Goal: Information Seeking & Learning: Learn about a topic

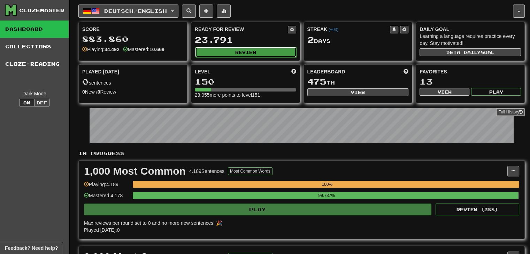
click at [248, 50] on button "Review" at bounding box center [245, 52] width 101 height 10
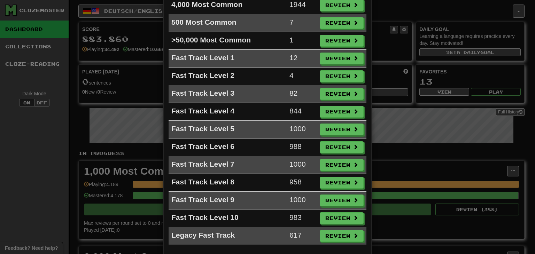
scroll to position [130, 0]
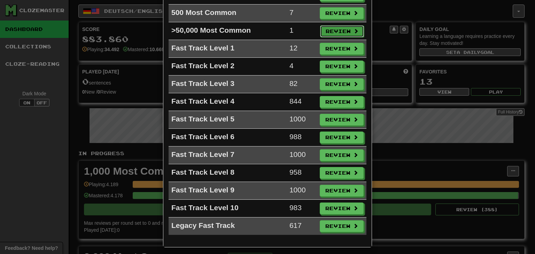
click at [334, 27] on button "Review" at bounding box center [342, 31] width 44 height 12
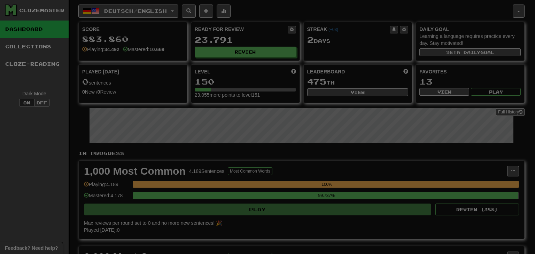
select select "**"
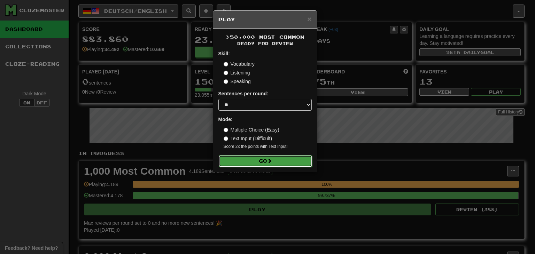
click at [287, 161] on button "Go" at bounding box center [265, 161] width 93 height 12
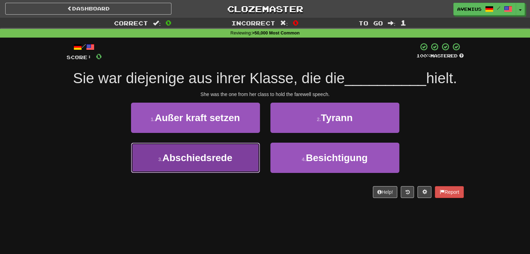
click at [242, 156] on button "3 . Abschiedsrede" at bounding box center [195, 158] width 129 height 30
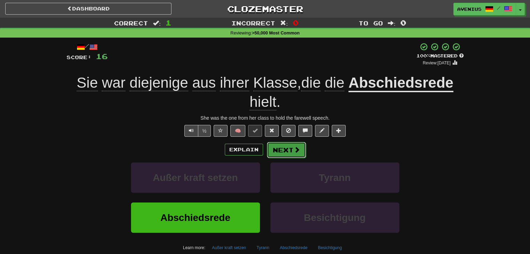
click at [290, 147] on button "Next" at bounding box center [286, 150] width 39 height 16
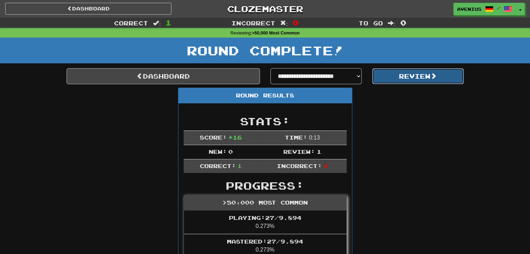
click at [411, 77] on button "Review" at bounding box center [418, 76] width 92 height 16
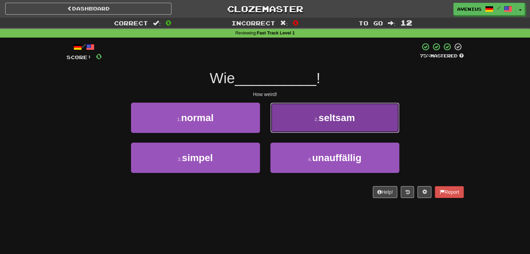
click at [282, 124] on button "2 . seltsam" at bounding box center [334, 118] width 129 height 30
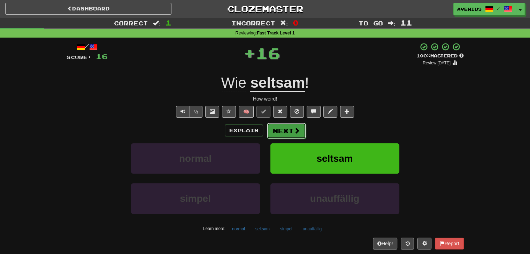
click at [286, 131] on button "Next" at bounding box center [286, 131] width 39 height 16
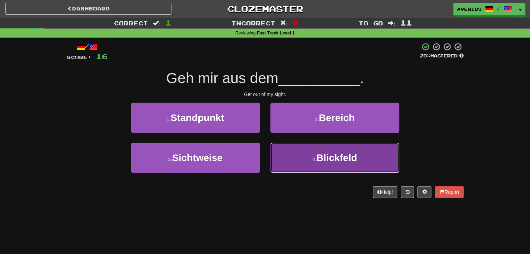
click at [318, 157] on button "4 . Blickfeld" at bounding box center [334, 158] width 129 height 30
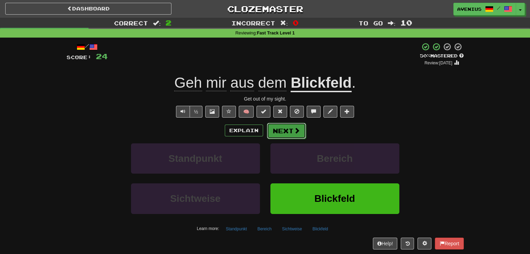
click at [288, 132] on button "Next" at bounding box center [286, 131] width 39 height 16
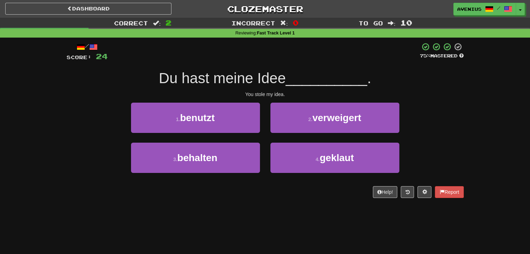
click at [261, 138] on div "1 . benutzt" at bounding box center [195, 123] width 139 height 40
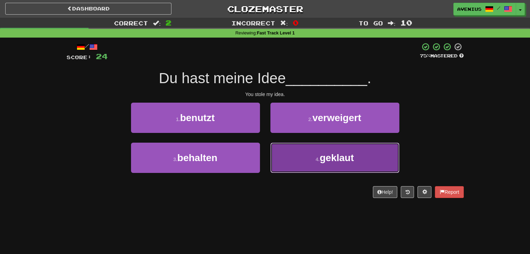
click at [284, 157] on button "4 . geklaut" at bounding box center [334, 158] width 129 height 30
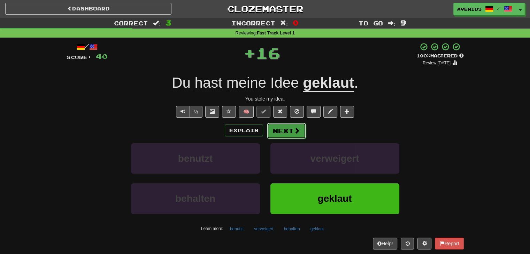
click at [275, 132] on button "Next" at bounding box center [286, 131] width 39 height 16
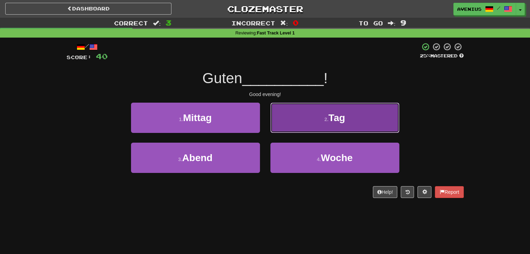
click at [294, 130] on button "2 . Tag" at bounding box center [334, 118] width 129 height 30
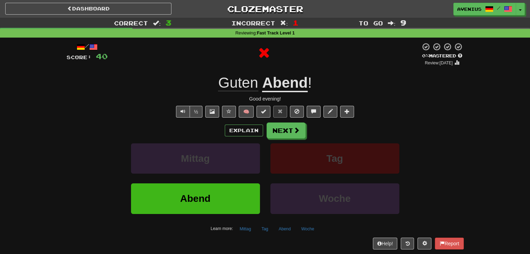
click at [286, 135] on button "Next" at bounding box center [285, 131] width 39 height 16
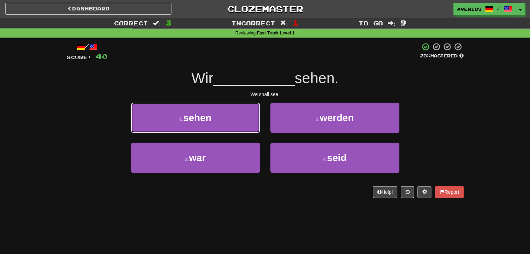
drag, startPoint x: 248, startPoint y: 132, endPoint x: 264, endPoint y: 142, distance: 19.6
click at [264, 142] on div "1 . sehen 2 . werden 3 . war 4 . seid" at bounding box center [264, 143] width 407 height 80
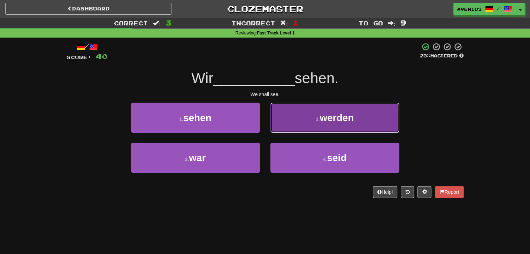
click at [288, 123] on button "2 . werden" at bounding box center [334, 118] width 129 height 30
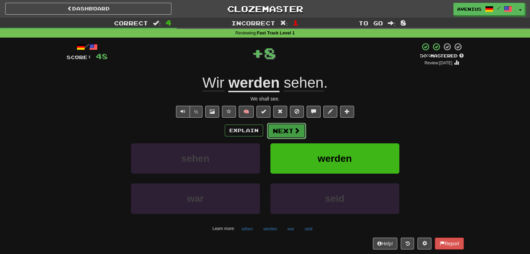
click at [282, 133] on button "Next" at bounding box center [286, 131] width 39 height 16
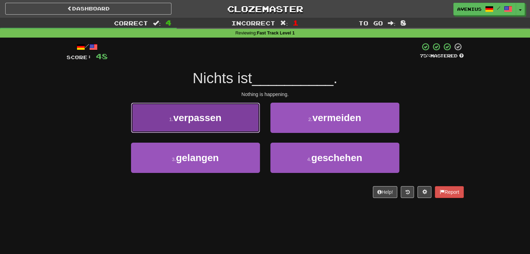
click at [254, 119] on button "1 . verpassen" at bounding box center [195, 118] width 129 height 30
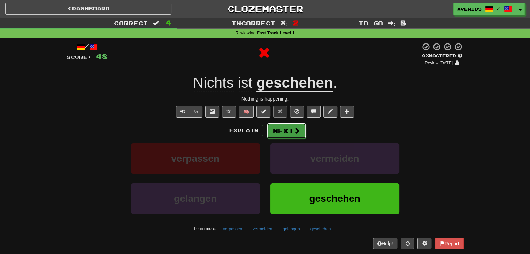
click at [286, 134] on button "Next" at bounding box center [286, 131] width 39 height 16
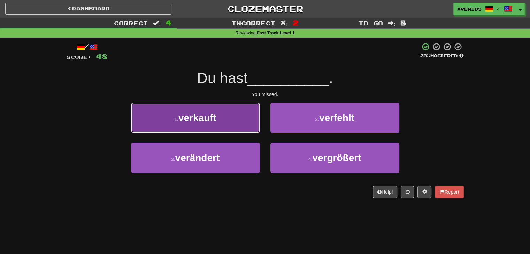
click at [244, 126] on button "1 . verkauft" at bounding box center [195, 118] width 129 height 30
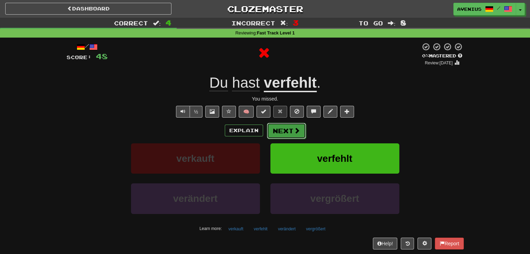
click at [284, 136] on button "Next" at bounding box center [286, 131] width 39 height 16
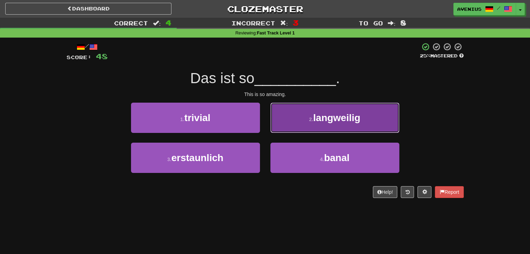
click at [282, 126] on button "2 . langweilig" at bounding box center [334, 118] width 129 height 30
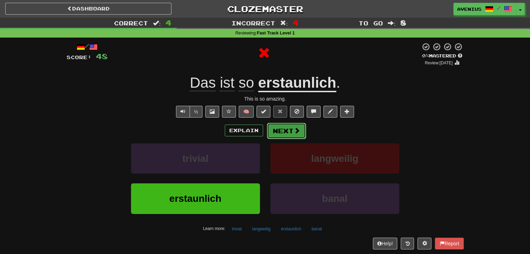
click at [281, 132] on button "Next" at bounding box center [286, 131] width 39 height 16
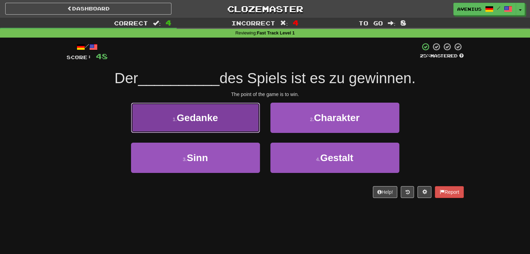
click at [254, 123] on button "1 . Gedanke" at bounding box center [195, 118] width 129 height 30
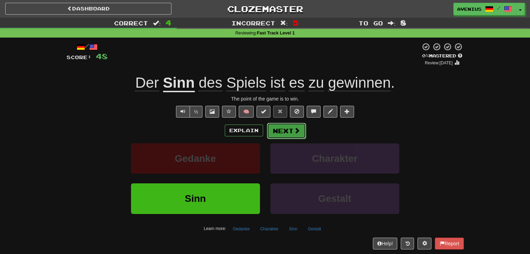
click at [292, 131] on button "Next" at bounding box center [286, 131] width 39 height 16
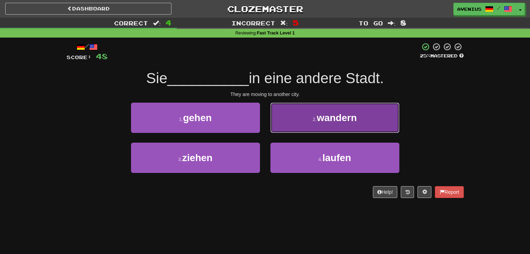
click at [279, 127] on button "2 . wandern" at bounding box center [334, 118] width 129 height 30
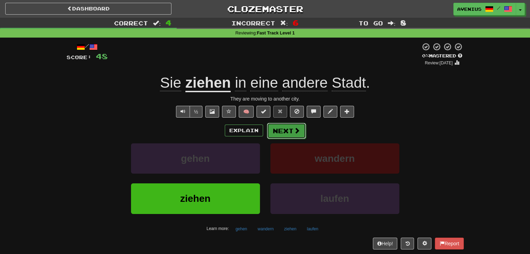
click at [288, 130] on button "Next" at bounding box center [286, 131] width 39 height 16
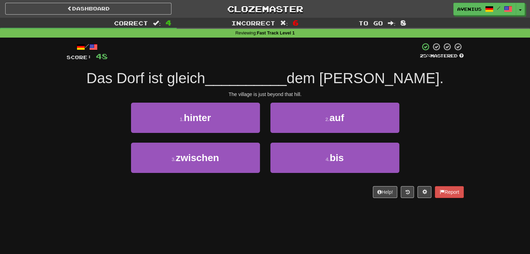
click at [265, 143] on div "4 . bis" at bounding box center [334, 163] width 139 height 40
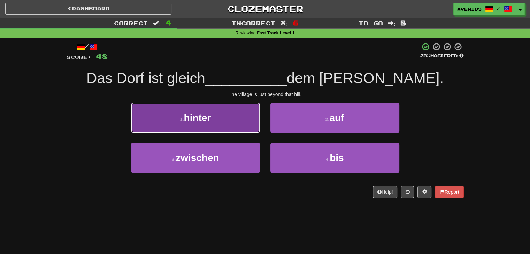
click at [254, 127] on button "1 . hinter" at bounding box center [195, 118] width 129 height 30
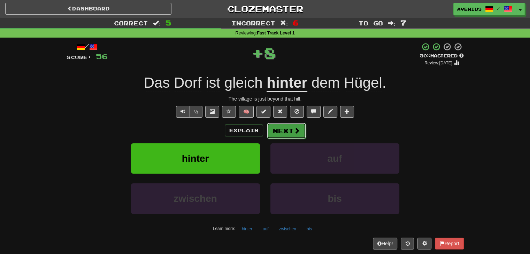
click at [285, 129] on button "Next" at bounding box center [286, 131] width 39 height 16
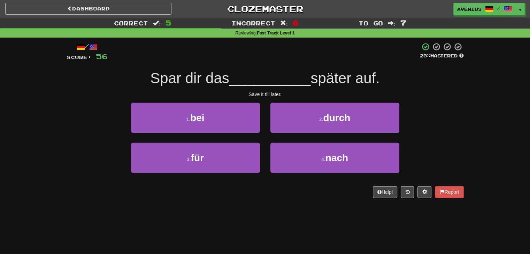
click at [265, 141] on div "2 . durch" at bounding box center [334, 123] width 139 height 40
click at [266, 141] on div "2 . durch" at bounding box center [334, 123] width 139 height 40
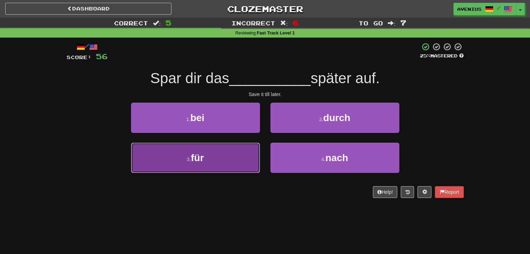
click at [253, 154] on button "3 . für" at bounding box center [195, 158] width 129 height 30
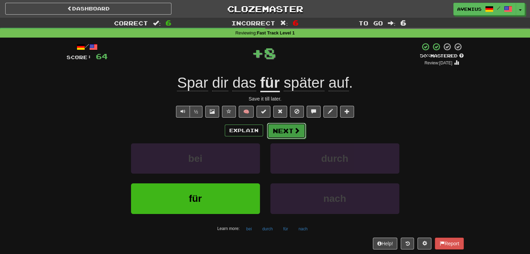
click at [283, 132] on button "Next" at bounding box center [286, 131] width 39 height 16
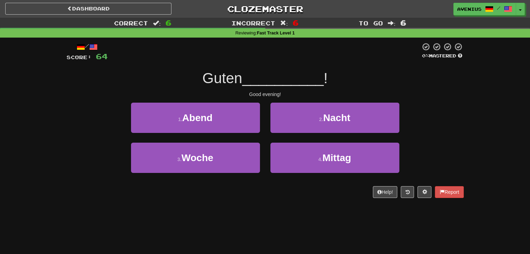
click at [264, 143] on div "3 . Woche" at bounding box center [195, 163] width 139 height 40
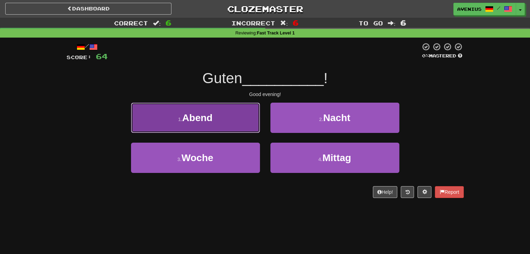
click at [244, 127] on button "1 . Abend" at bounding box center [195, 118] width 129 height 30
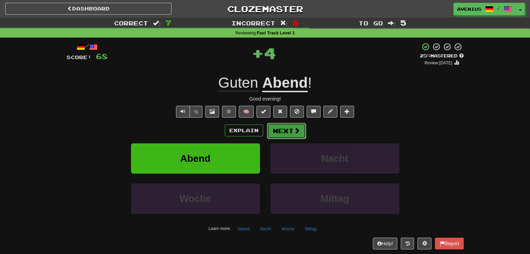
click at [282, 133] on button "Next" at bounding box center [286, 131] width 39 height 16
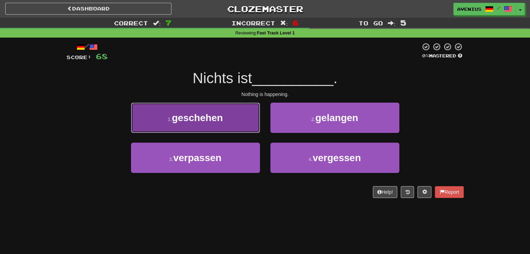
click at [243, 123] on button "1 . geschehen" at bounding box center [195, 118] width 129 height 30
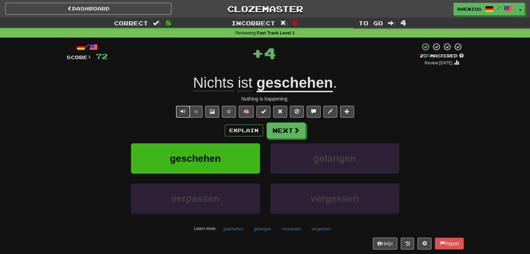
click at [184, 112] on span "Text-to-speech controls" at bounding box center [182, 111] width 5 height 5
click at [182, 118] on div "/ Score: 72 + 4 25 % Mastered Review: 2025-08-24 Nichts ist geschehen . Nothing…" at bounding box center [265, 145] width 397 height 207
click at [183, 113] on span "Text-to-speech controls" at bounding box center [182, 111] width 5 height 5
click at [286, 129] on button "Next" at bounding box center [286, 131] width 39 height 16
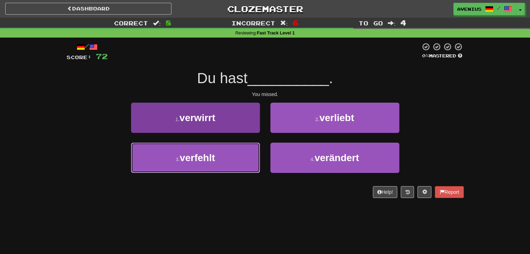
click at [249, 151] on button "3 . verfehlt" at bounding box center [195, 158] width 129 height 30
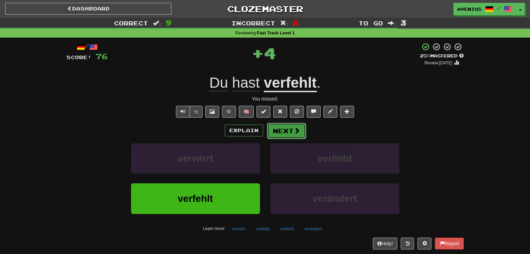
click at [283, 133] on button "Next" at bounding box center [286, 131] width 39 height 16
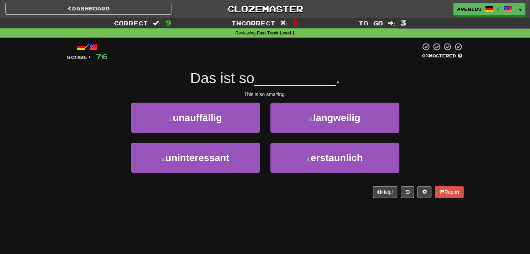
click at [266, 140] on div "2 . langweilig" at bounding box center [334, 123] width 139 height 40
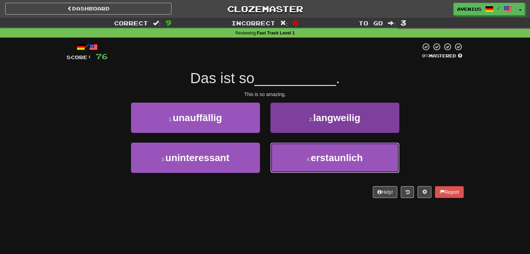
click at [288, 150] on button "4 . erstaunlich" at bounding box center [334, 158] width 129 height 30
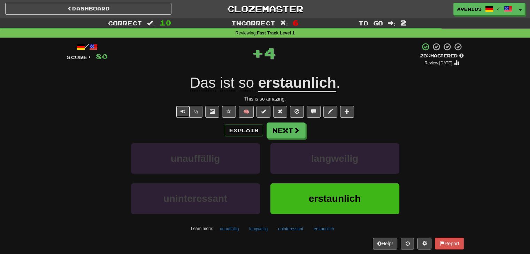
click at [187, 114] on button "Text-to-speech controls" at bounding box center [183, 112] width 14 height 12
click at [286, 133] on button "Next" at bounding box center [286, 131] width 39 height 16
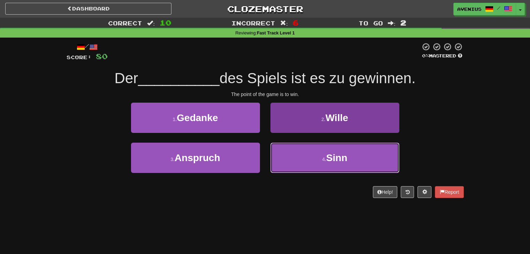
click at [285, 148] on button "4 . Sinn" at bounding box center [334, 158] width 129 height 30
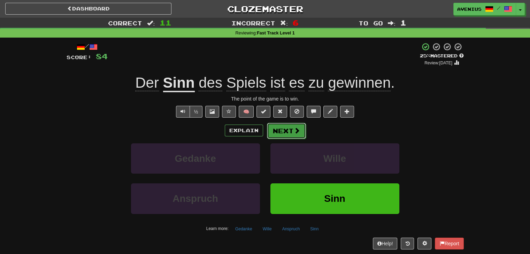
click at [287, 132] on button "Next" at bounding box center [286, 131] width 39 height 16
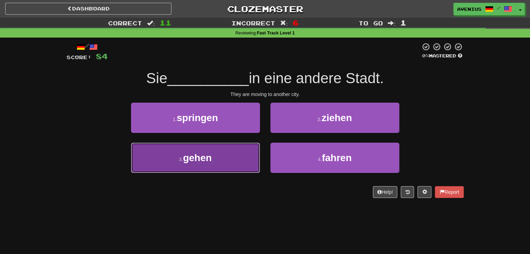
click at [246, 160] on button "3 . gehen" at bounding box center [195, 158] width 129 height 30
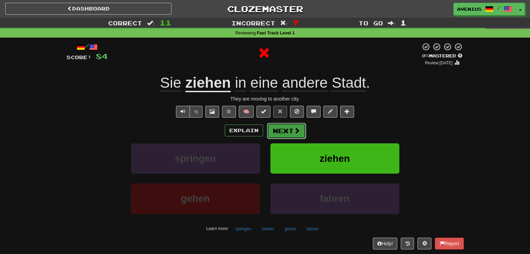
click at [285, 131] on button "Next" at bounding box center [286, 131] width 39 height 16
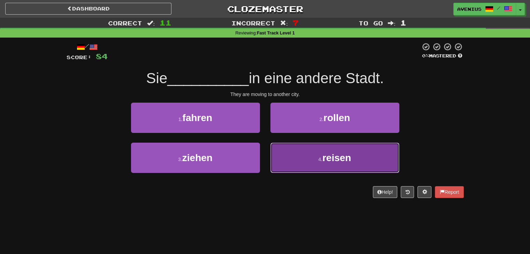
click at [274, 147] on button "4 . reisen" at bounding box center [334, 158] width 129 height 30
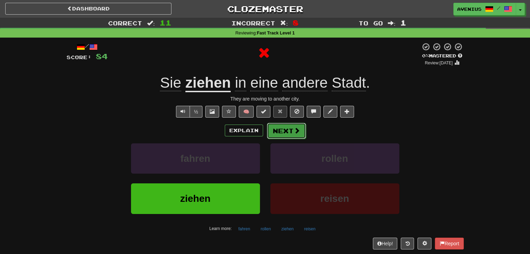
click at [271, 132] on button "Next" at bounding box center [286, 131] width 39 height 16
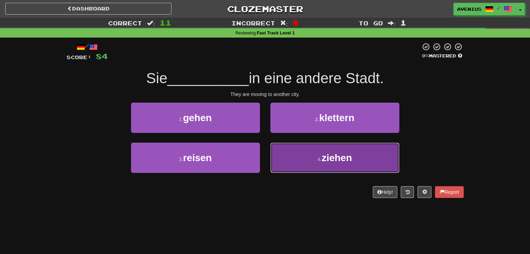
click at [285, 151] on button "4 . ziehen" at bounding box center [334, 158] width 129 height 30
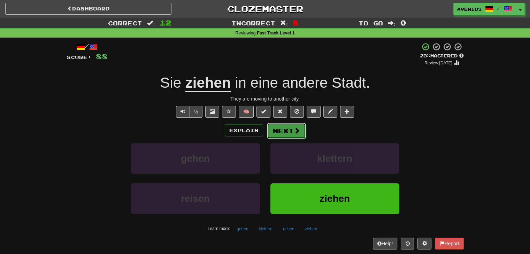
click at [282, 131] on button "Next" at bounding box center [286, 131] width 39 height 16
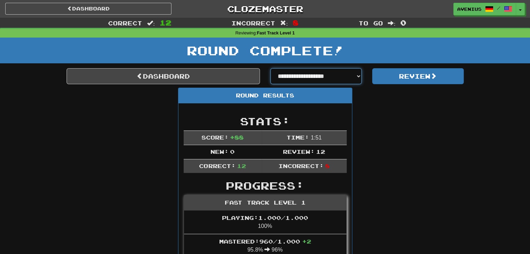
click at [333, 79] on select "**********" at bounding box center [316, 76] width 92 height 16
click at [331, 80] on select "**********" at bounding box center [316, 76] width 92 height 16
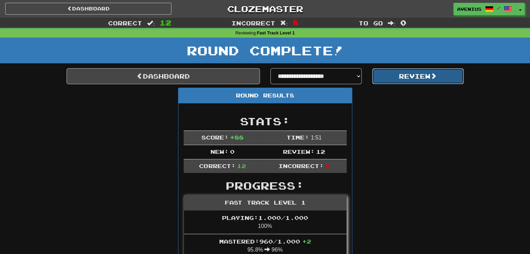
click at [400, 79] on button "Review" at bounding box center [418, 76] width 92 height 16
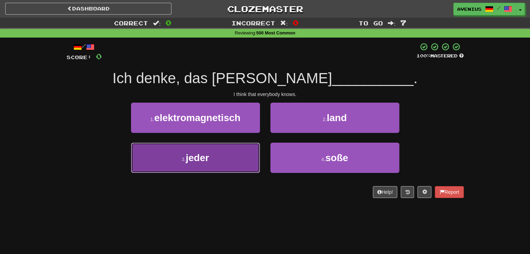
click at [247, 155] on button "3 . jeder" at bounding box center [195, 158] width 129 height 30
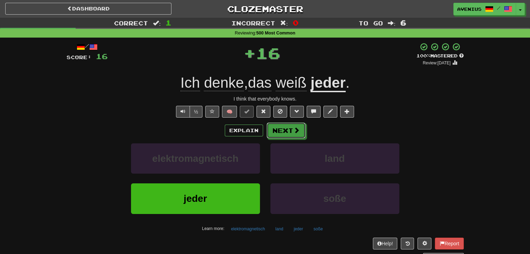
click at [283, 130] on button "Next" at bounding box center [285, 131] width 39 height 16
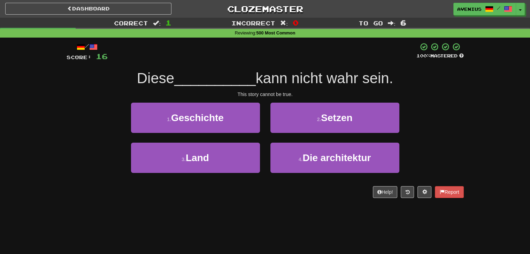
click at [263, 137] on div "1 . Geschichte" at bounding box center [195, 123] width 139 height 40
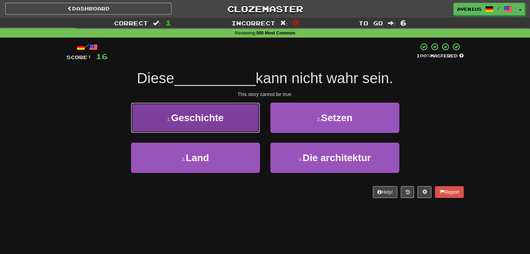
click at [249, 121] on button "1 . Geschichte" at bounding box center [195, 118] width 129 height 30
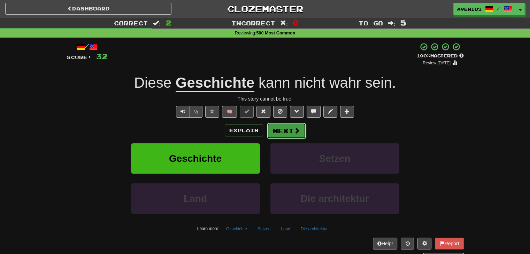
click at [281, 130] on button "Next" at bounding box center [286, 131] width 39 height 16
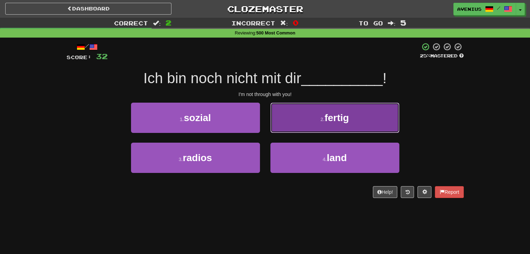
click at [308, 125] on button "2 . fertig" at bounding box center [334, 118] width 129 height 30
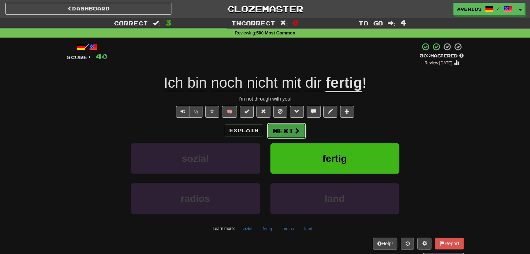
click at [283, 134] on button "Next" at bounding box center [286, 131] width 39 height 16
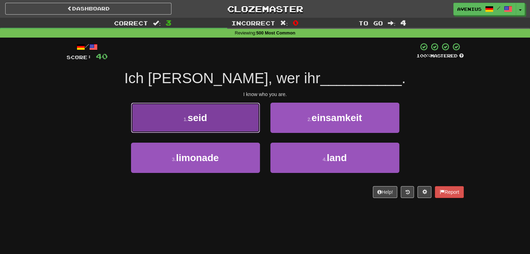
click at [252, 127] on button "1 . seid" at bounding box center [195, 118] width 129 height 30
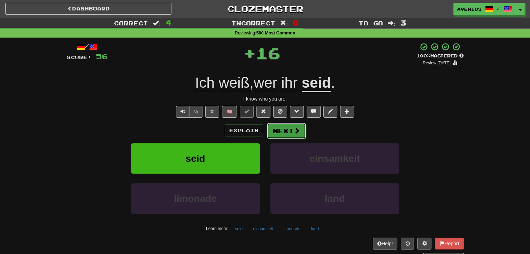
click at [280, 126] on button "Next" at bounding box center [286, 131] width 39 height 16
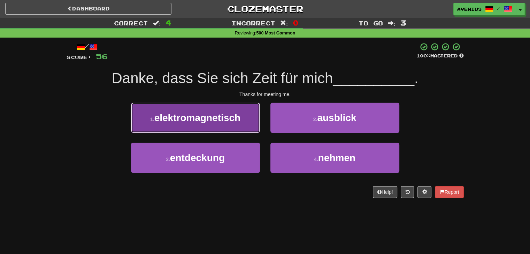
click at [248, 127] on button "1 . elektromagnetisch" at bounding box center [195, 118] width 129 height 30
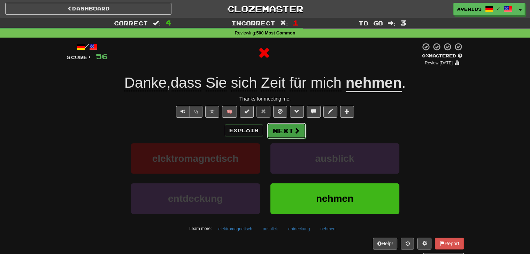
click at [271, 130] on button "Next" at bounding box center [286, 131] width 39 height 16
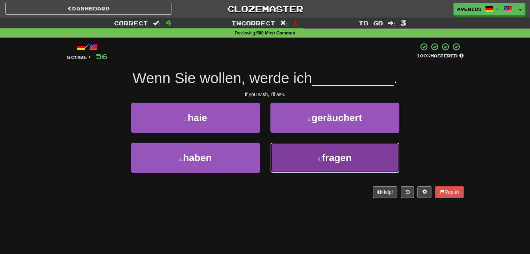
click at [296, 156] on button "4 . fragen" at bounding box center [334, 158] width 129 height 30
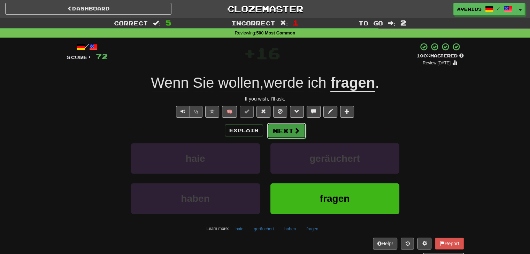
click at [285, 132] on button "Next" at bounding box center [286, 131] width 39 height 16
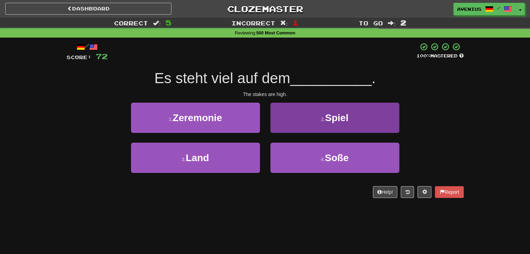
drag, startPoint x: 267, startPoint y: 141, endPoint x: 294, endPoint y: 124, distance: 32.1
click at [267, 140] on div "2 . Spiel" at bounding box center [334, 123] width 139 height 40
click at [294, 124] on button "2 . Spiel" at bounding box center [334, 118] width 129 height 30
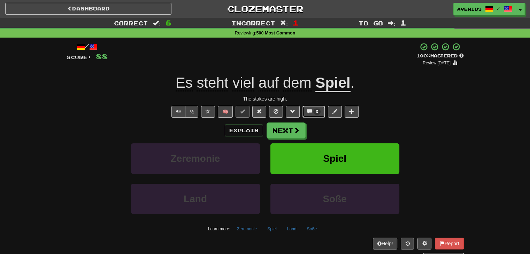
click at [314, 114] on span "3" at bounding box center [316, 112] width 7 height 6
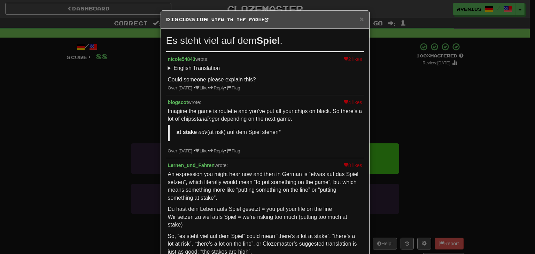
click at [444, 131] on div "× Discussion View in the forum Es steht viel auf dem Spiel . 2 likes nicole5484…" at bounding box center [267, 127] width 535 height 254
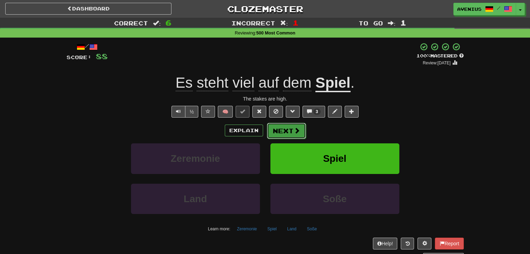
click at [291, 131] on button "Next" at bounding box center [286, 131] width 39 height 16
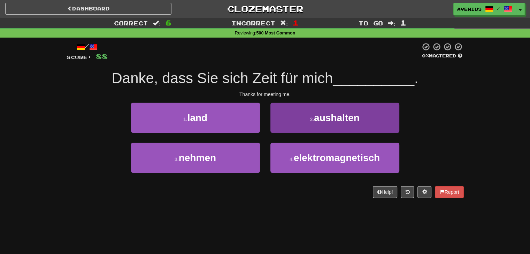
drag, startPoint x: 264, startPoint y: 137, endPoint x: 283, endPoint y: 125, distance: 22.2
click at [265, 136] on div "1 . land 2 . aushalten" at bounding box center [265, 123] width 418 height 40
click at [292, 122] on button "2 . aushalten" at bounding box center [334, 118] width 129 height 30
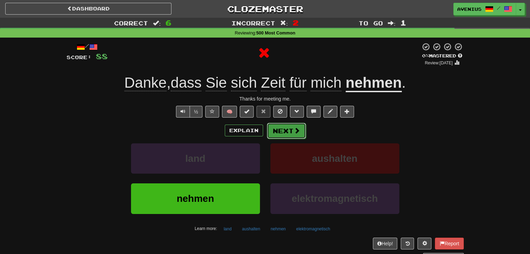
click at [282, 131] on button "Next" at bounding box center [286, 131] width 39 height 16
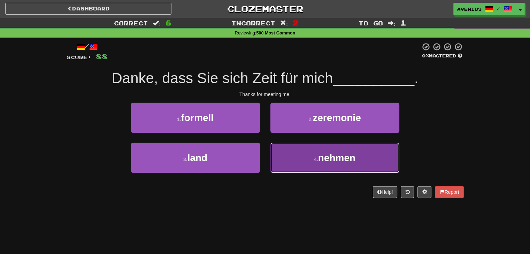
click at [285, 150] on button "4 . nehmen" at bounding box center [334, 158] width 129 height 30
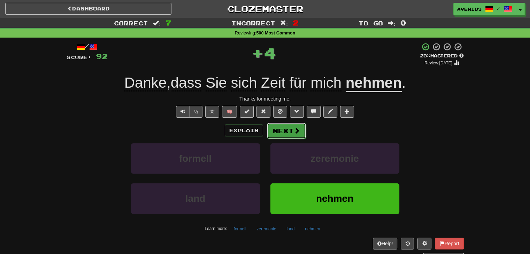
click at [280, 131] on button "Next" at bounding box center [286, 131] width 39 height 16
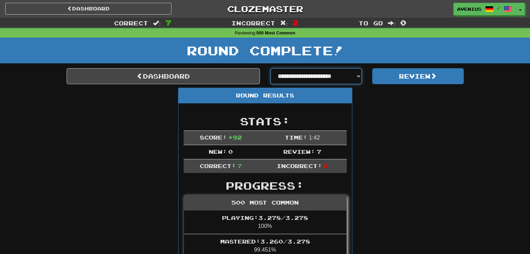
click at [332, 77] on select "**********" at bounding box center [316, 76] width 92 height 16
click at [330, 78] on select "**********" at bounding box center [316, 76] width 92 height 16
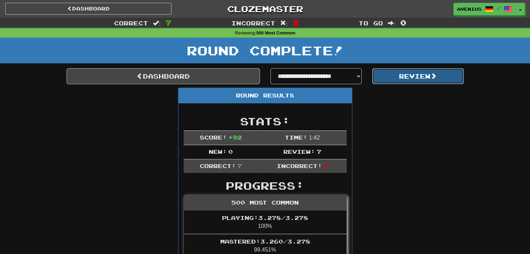
click at [413, 81] on button "Review" at bounding box center [418, 76] width 92 height 16
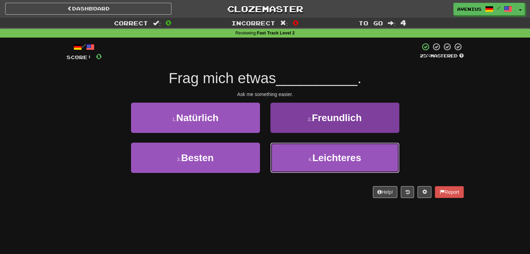
click at [288, 154] on button "4 . Leichteres" at bounding box center [334, 158] width 129 height 30
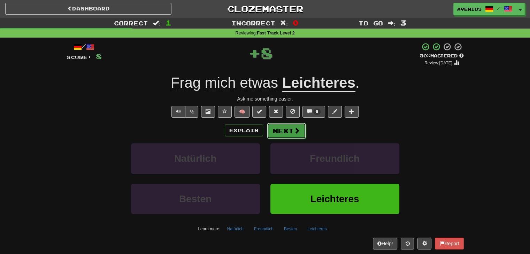
click at [275, 131] on button "Next" at bounding box center [286, 131] width 39 height 16
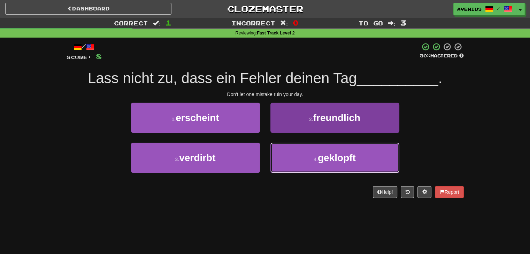
click at [300, 154] on button "4 . geklopft" at bounding box center [334, 158] width 129 height 30
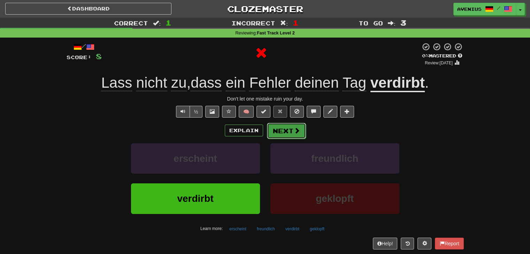
click at [281, 129] on button "Next" at bounding box center [286, 131] width 39 height 16
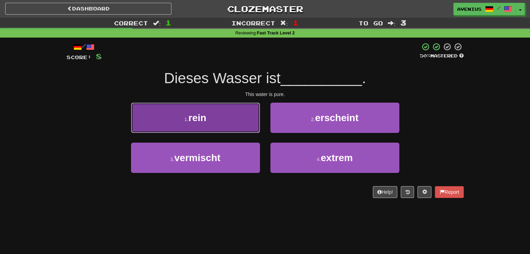
click at [226, 123] on button "1 . rein" at bounding box center [195, 118] width 129 height 30
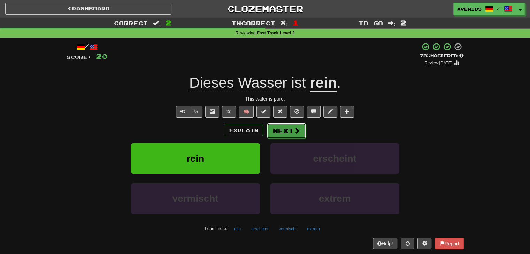
click at [283, 134] on button "Next" at bounding box center [286, 131] width 39 height 16
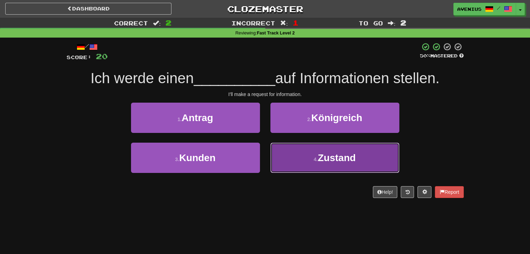
click at [275, 148] on button "4 . Zustand" at bounding box center [334, 158] width 129 height 30
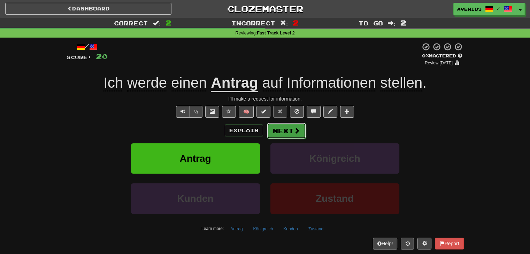
click at [294, 131] on span at bounding box center [297, 130] width 6 height 6
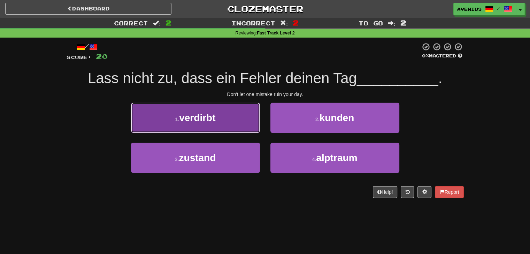
click at [251, 122] on button "1 . verdirbt" at bounding box center [195, 118] width 129 height 30
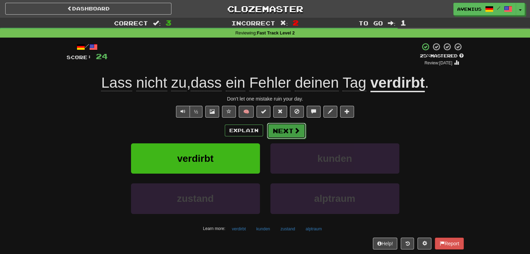
click at [285, 132] on button "Next" at bounding box center [286, 131] width 39 height 16
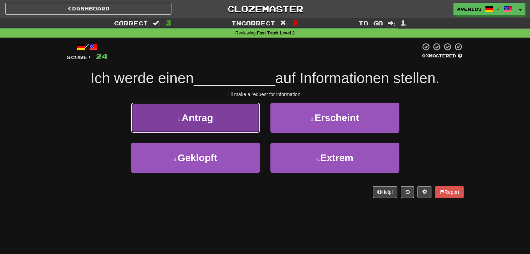
click at [248, 127] on button "1 . Antrag" at bounding box center [195, 118] width 129 height 30
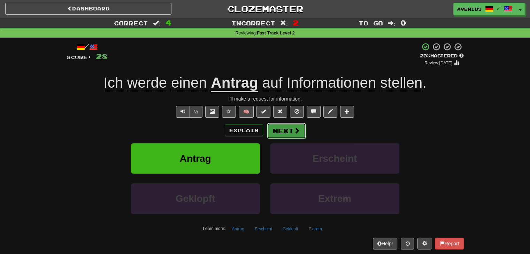
click at [292, 133] on button "Next" at bounding box center [286, 131] width 39 height 16
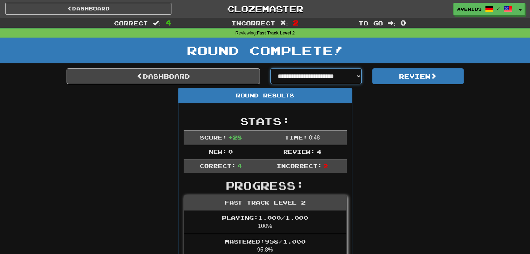
click at [348, 71] on select "**********" at bounding box center [316, 76] width 92 height 16
click at [270, 68] on select "**********" at bounding box center [316, 76] width 92 height 16
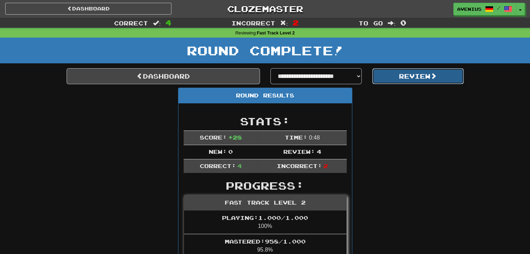
click at [387, 81] on button "Review" at bounding box center [418, 76] width 92 height 16
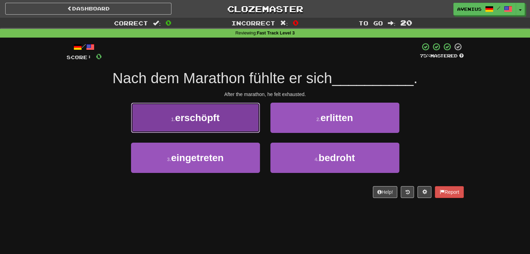
click at [252, 124] on button "1 . erschöpft" at bounding box center [195, 118] width 129 height 30
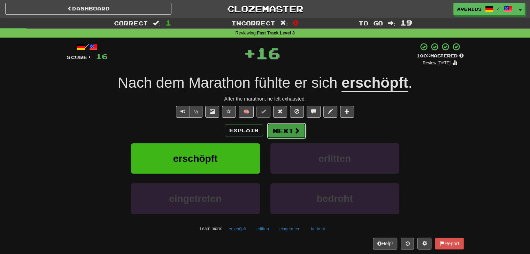
click at [282, 126] on button "Next" at bounding box center [286, 131] width 39 height 16
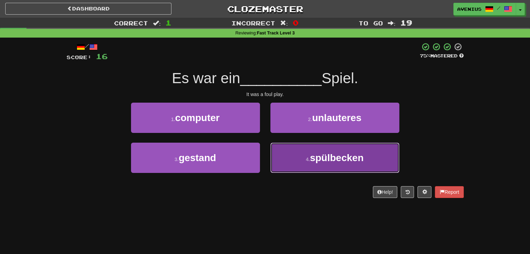
click at [276, 148] on button "4 . spülbecken" at bounding box center [334, 158] width 129 height 30
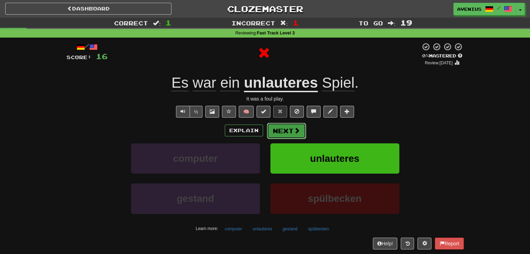
click at [279, 131] on button "Next" at bounding box center [286, 131] width 39 height 16
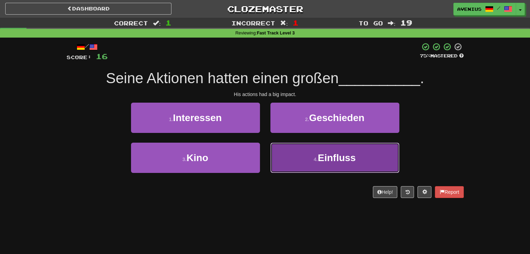
click at [300, 165] on button "4 . Einfluss" at bounding box center [334, 158] width 129 height 30
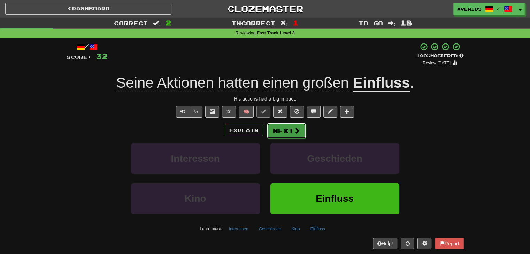
click at [279, 131] on button "Next" at bounding box center [286, 131] width 39 height 16
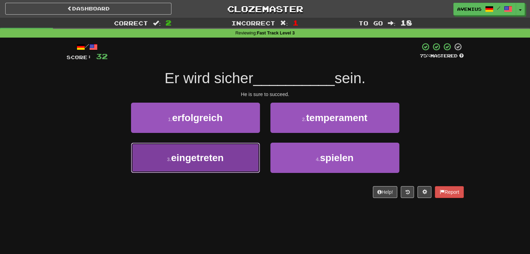
click at [248, 162] on button "3 . eingetreten" at bounding box center [195, 158] width 129 height 30
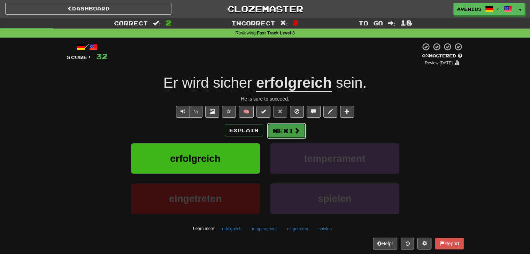
click at [283, 132] on button "Next" at bounding box center [286, 131] width 39 height 16
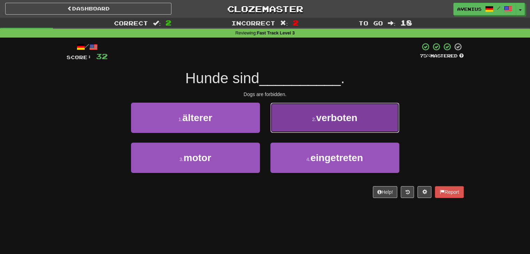
click at [301, 124] on button "2 . verboten" at bounding box center [334, 118] width 129 height 30
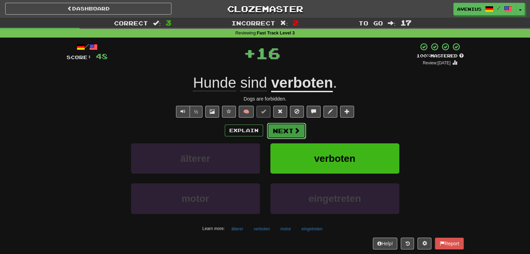
click at [290, 130] on button "Next" at bounding box center [286, 131] width 39 height 16
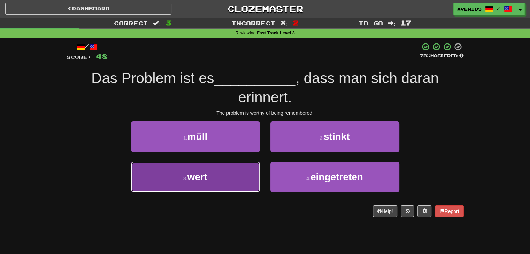
click at [244, 176] on button "3 . wert" at bounding box center [195, 177] width 129 height 30
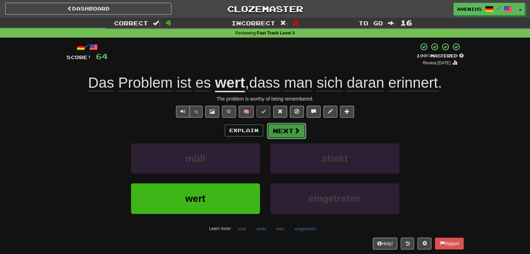
click at [288, 133] on button "Next" at bounding box center [286, 131] width 39 height 16
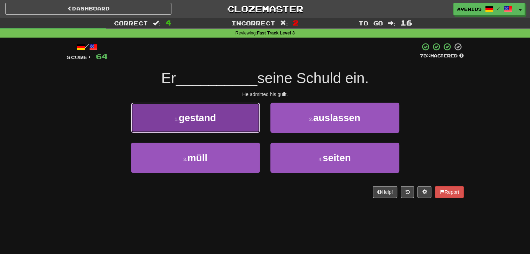
click at [229, 130] on button "1 . gestand" at bounding box center [195, 118] width 129 height 30
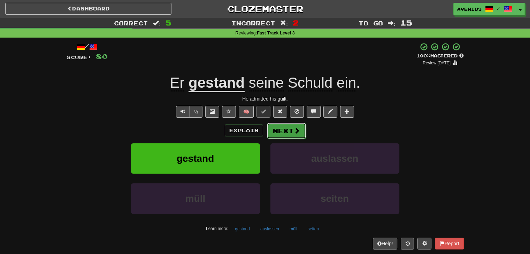
click at [289, 132] on button "Next" at bounding box center [286, 131] width 39 height 16
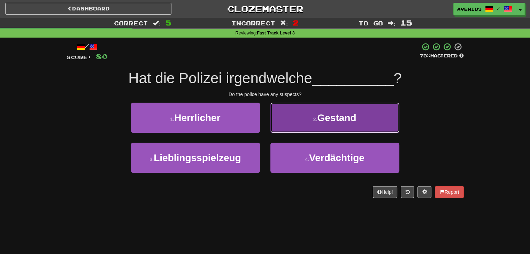
click at [288, 127] on button "2 . Gestand" at bounding box center [334, 118] width 129 height 30
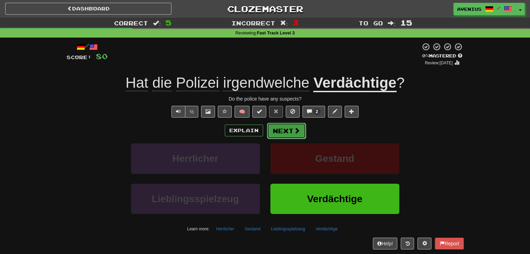
click at [287, 132] on button "Next" at bounding box center [286, 131] width 39 height 16
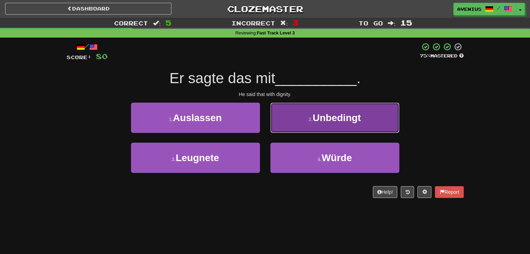
click at [289, 130] on button "2 . Unbedingt" at bounding box center [334, 118] width 129 height 30
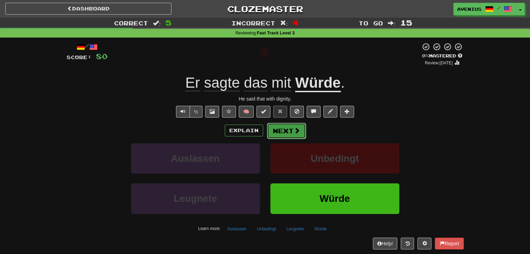
click at [285, 133] on button "Next" at bounding box center [286, 131] width 39 height 16
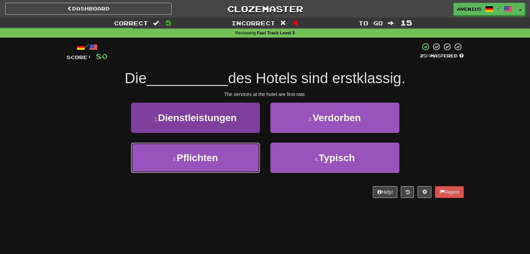
click at [241, 155] on button "3 . Pflichten" at bounding box center [195, 158] width 129 height 30
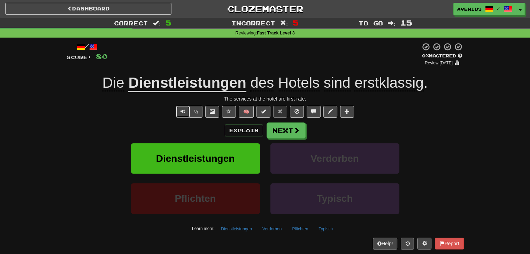
click at [184, 107] on button "Text-to-speech controls" at bounding box center [183, 112] width 14 height 12
click at [292, 131] on button "Next" at bounding box center [286, 131] width 39 height 16
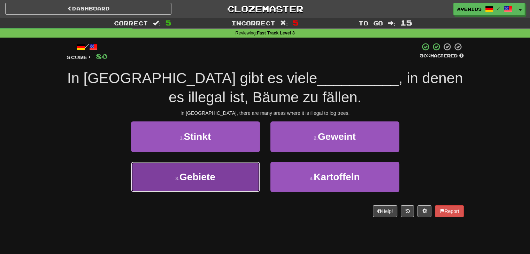
click at [255, 171] on button "3 . Gebiete" at bounding box center [195, 177] width 129 height 30
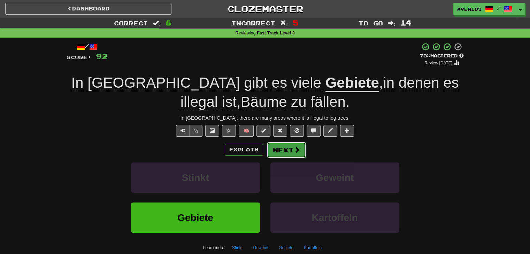
click at [290, 150] on button "Next" at bounding box center [286, 150] width 39 height 16
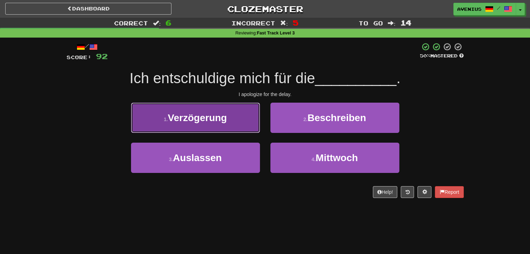
click at [251, 125] on button "1 . Verzögerung" at bounding box center [195, 118] width 129 height 30
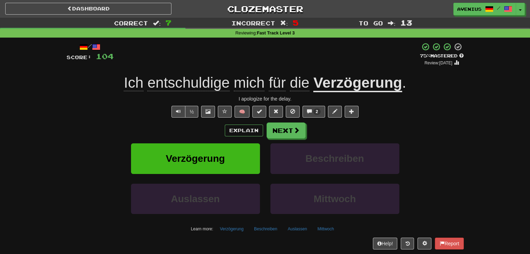
click at [332, 86] on u "Verzögerung" at bounding box center [357, 84] width 88 height 18
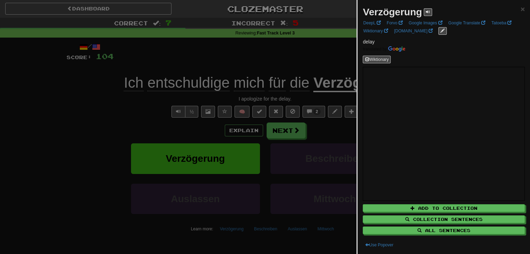
click at [320, 65] on div at bounding box center [265, 127] width 530 height 254
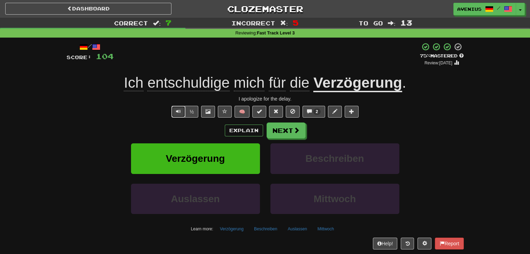
click at [180, 114] on span "Text-to-speech controls" at bounding box center [178, 111] width 5 height 5
click at [281, 127] on button "Next" at bounding box center [286, 131] width 39 height 16
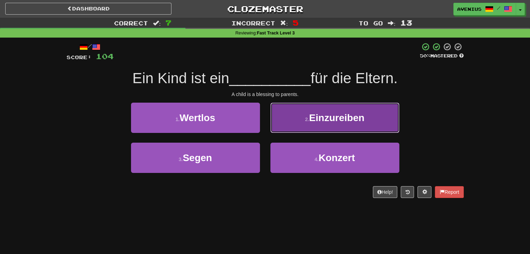
click at [305, 127] on button "2 . Einzureiben" at bounding box center [334, 118] width 129 height 30
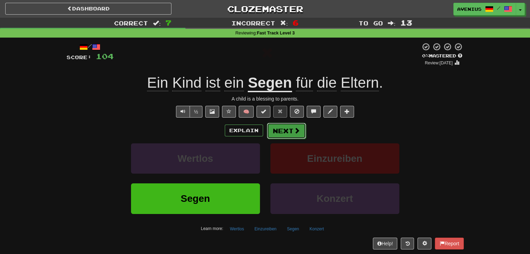
click at [292, 133] on button "Next" at bounding box center [286, 131] width 39 height 16
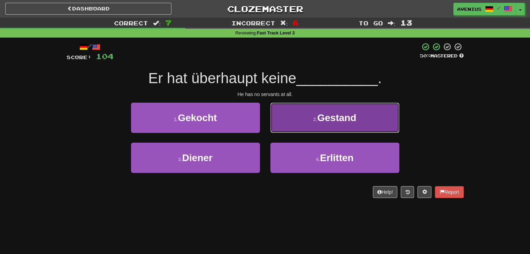
click at [297, 130] on button "2 . Gestand" at bounding box center [334, 118] width 129 height 30
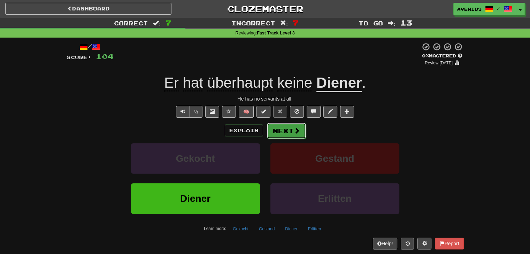
click at [287, 131] on button "Next" at bounding box center [286, 131] width 39 height 16
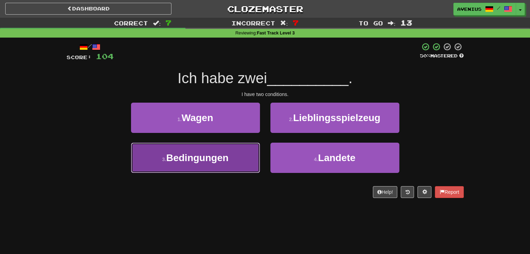
click at [249, 160] on button "3 . Bedingungen" at bounding box center [195, 158] width 129 height 30
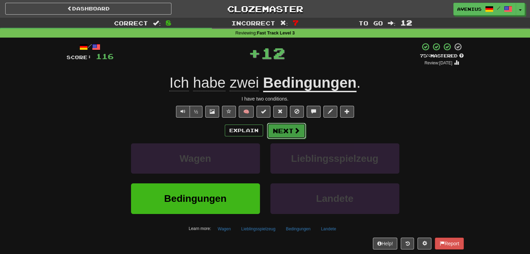
click at [294, 128] on span at bounding box center [297, 130] width 6 height 6
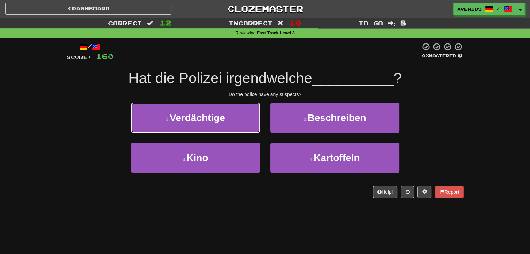
click at [246, 122] on button "1 . Verdächtige" at bounding box center [195, 118] width 129 height 30
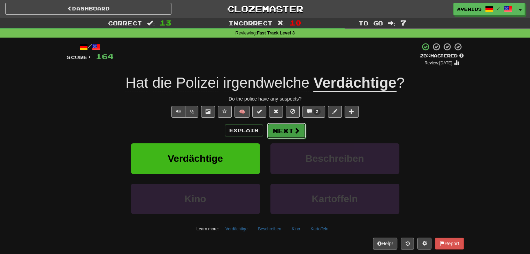
click at [290, 131] on button "Next" at bounding box center [286, 131] width 39 height 16
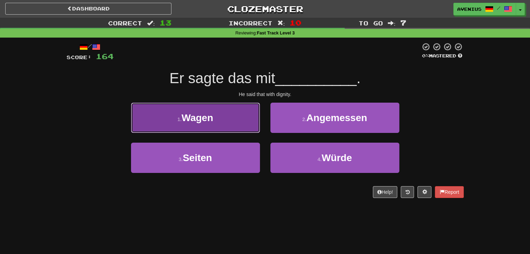
click at [257, 123] on button "1 . Wagen" at bounding box center [195, 118] width 129 height 30
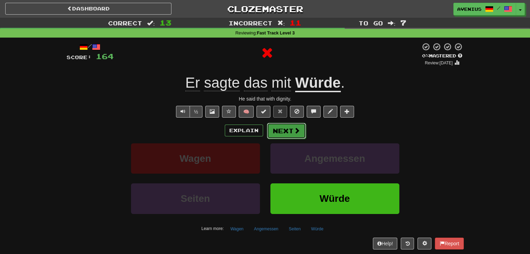
click at [283, 134] on button "Next" at bounding box center [286, 131] width 39 height 16
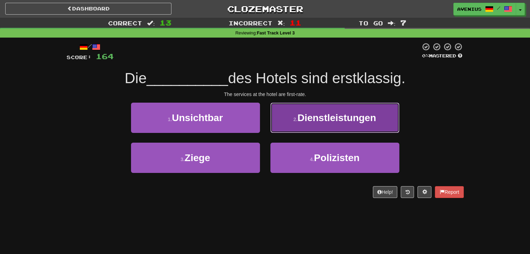
click at [289, 123] on button "2 . Dienstleistungen" at bounding box center [334, 118] width 129 height 30
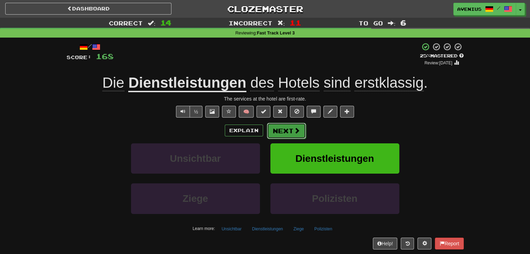
click at [290, 132] on button "Next" at bounding box center [286, 131] width 39 height 16
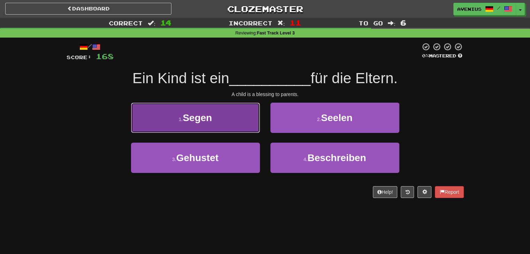
click at [222, 125] on button "1 . Segen" at bounding box center [195, 118] width 129 height 30
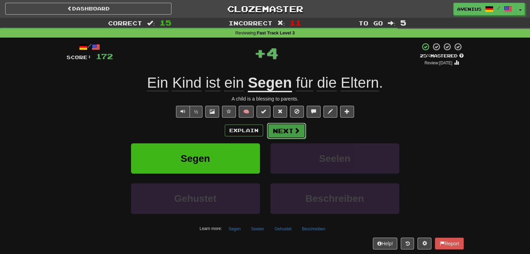
click at [289, 129] on button "Next" at bounding box center [286, 131] width 39 height 16
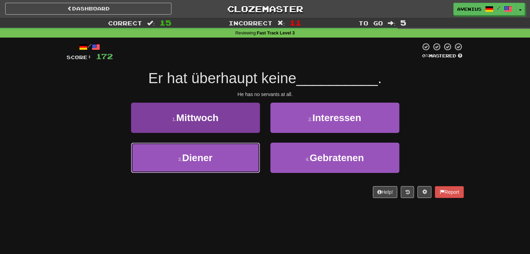
drag, startPoint x: 249, startPoint y: 157, endPoint x: 256, endPoint y: 152, distance: 7.9
click at [249, 157] on button "3 . Diener" at bounding box center [195, 158] width 129 height 30
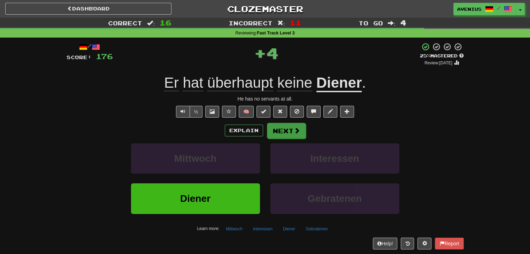
click at [301, 123] on div "/ Score: 176 + 4 25 % Mastered Review: 2025-08-24 Er hat überhaupt keine Diener…" at bounding box center [265, 145] width 397 height 207
click at [288, 133] on button "Next" at bounding box center [286, 131] width 39 height 16
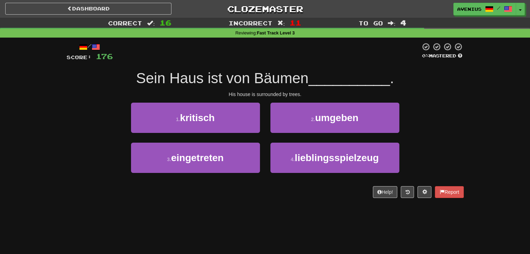
click at [260, 161] on div "3 . eingetreten" at bounding box center [195, 163] width 139 height 40
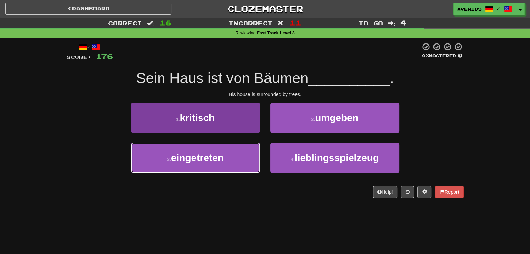
click at [238, 165] on button "3 . eingetreten" at bounding box center [195, 158] width 129 height 30
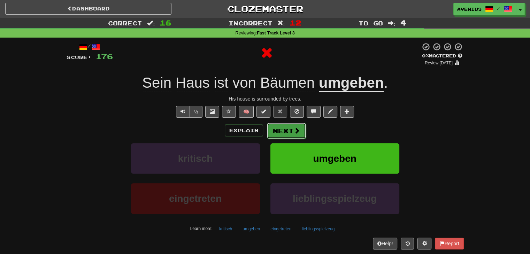
click at [287, 133] on button "Next" at bounding box center [286, 131] width 39 height 16
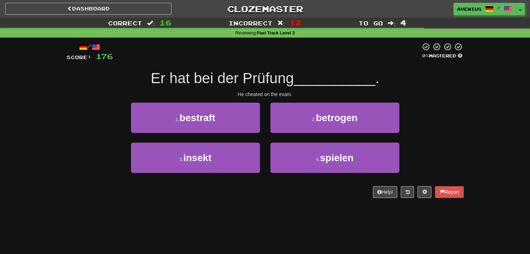
click at [267, 145] on div "4 . spielen" at bounding box center [334, 163] width 139 height 40
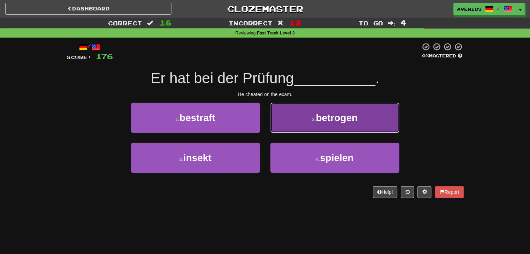
click at [287, 129] on button "2 . betrogen" at bounding box center [334, 118] width 129 height 30
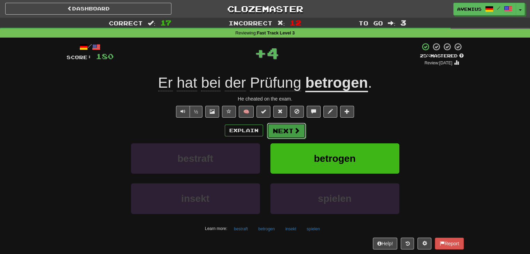
click at [287, 126] on button "Next" at bounding box center [286, 131] width 39 height 16
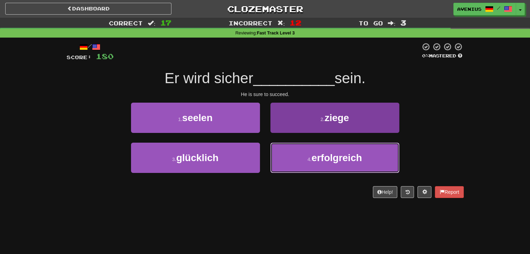
click at [312, 152] on button "4 . erfolgreich" at bounding box center [334, 158] width 129 height 30
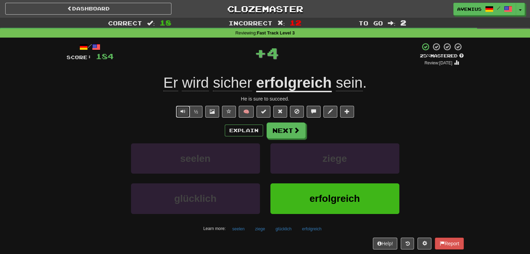
click at [181, 109] on span "Text-to-speech controls" at bounding box center [182, 111] width 5 height 5
click at [291, 133] on button "Next" at bounding box center [286, 131] width 39 height 16
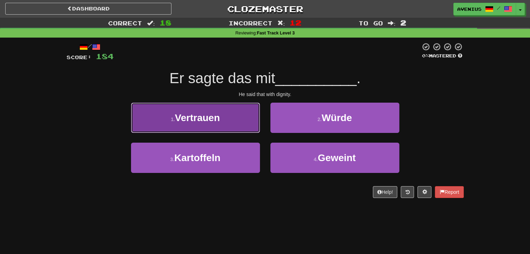
click at [244, 127] on button "1 . Vertrauen" at bounding box center [195, 118] width 129 height 30
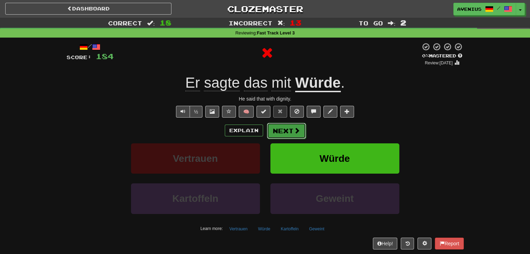
click at [288, 131] on button "Next" at bounding box center [286, 131] width 39 height 16
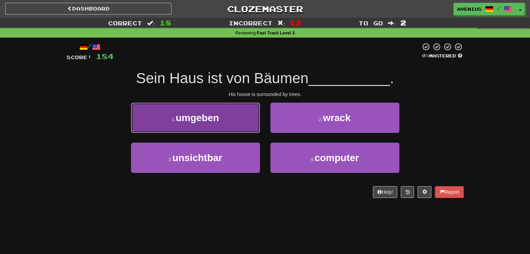
click at [252, 125] on button "1 . umgeben" at bounding box center [195, 118] width 129 height 30
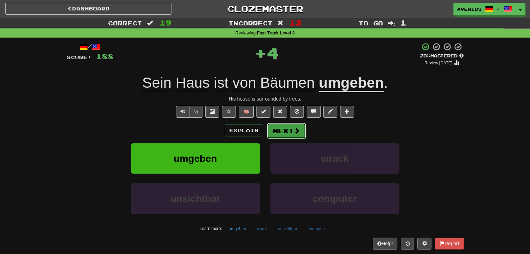
click at [285, 127] on button "Next" at bounding box center [286, 131] width 39 height 16
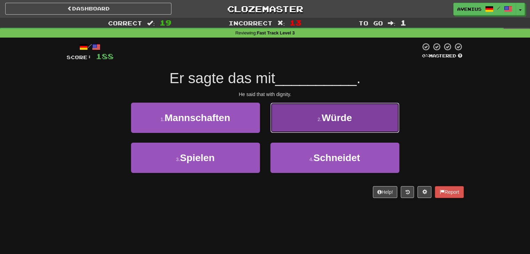
click at [291, 125] on button "2 . Würde" at bounding box center [334, 118] width 129 height 30
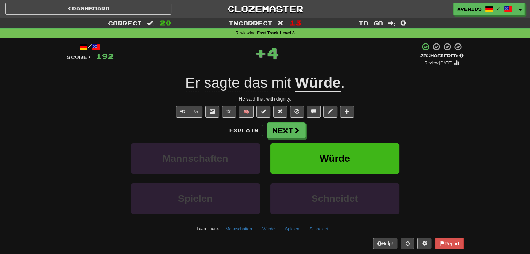
click at [282, 131] on button "Next" at bounding box center [285, 131] width 39 height 16
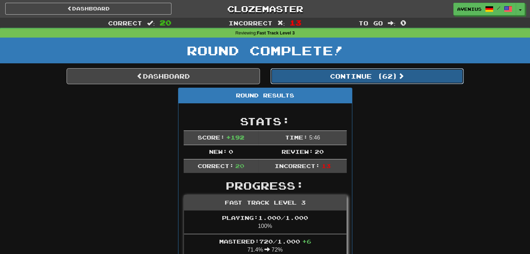
click at [357, 76] on button "Continue ( 62 )" at bounding box center [366, 76] width 193 height 16
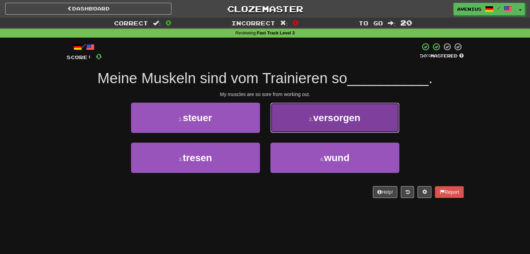
click at [287, 126] on button "2 . versorgen" at bounding box center [334, 118] width 129 height 30
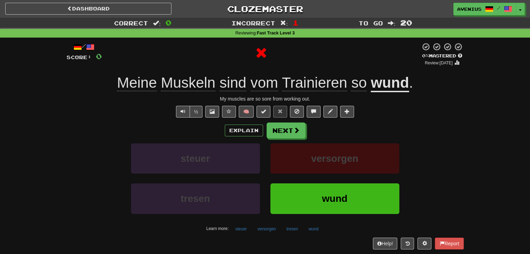
click at [280, 134] on button "Next" at bounding box center [285, 131] width 39 height 16
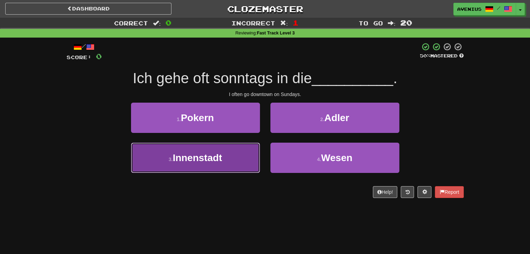
click at [245, 156] on button "3 . Innenstadt" at bounding box center [195, 158] width 129 height 30
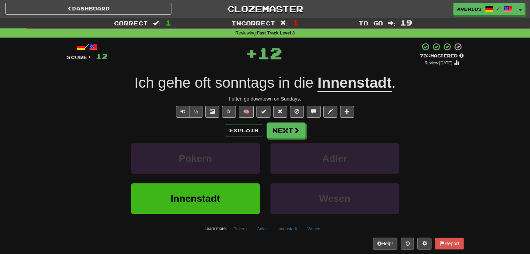
click at [298, 128] on span at bounding box center [296, 130] width 6 height 6
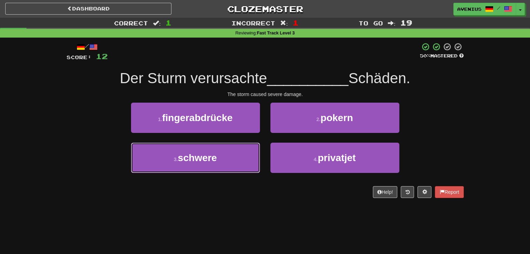
drag, startPoint x: 249, startPoint y: 149, endPoint x: 266, endPoint y: 140, distance: 19.5
click at [249, 149] on button "3 . schwere" at bounding box center [195, 158] width 129 height 30
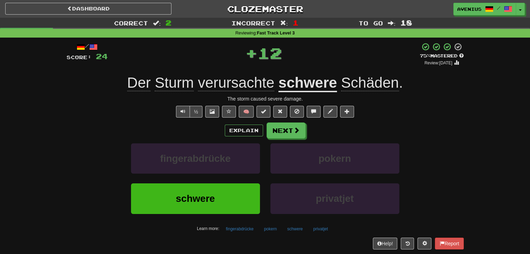
click at [291, 130] on button "Next" at bounding box center [285, 131] width 39 height 16
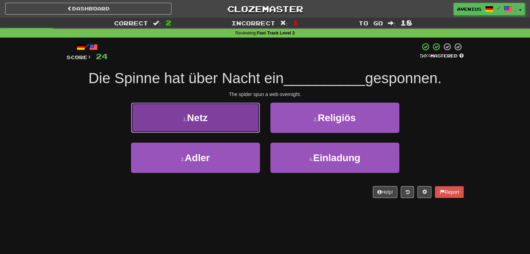
click at [254, 120] on button "1 . Netz" at bounding box center [195, 118] width 129 height 30
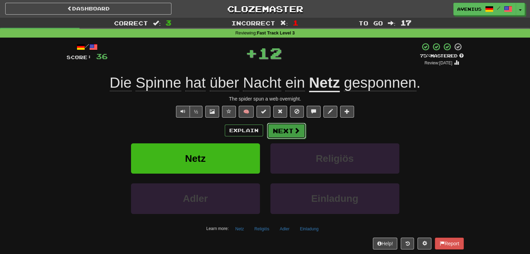
click at [301, 128] on button "Next" at bounding box center [286, 131] width 39 height 16
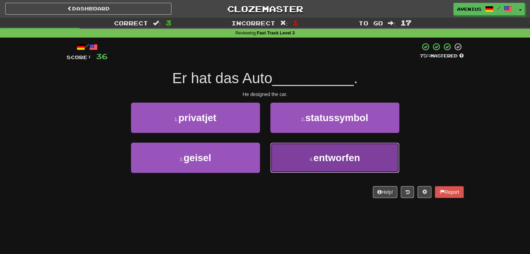
click at [289, 149] on button "4 . entworfen" at bounding box center [334, 158] width 129 height 30
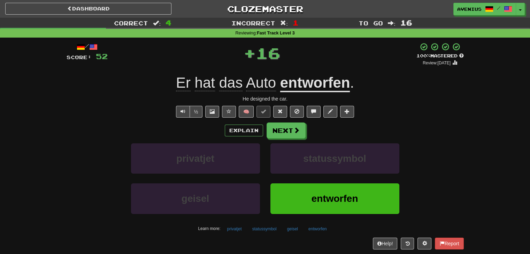
click at [276, 132] on button "Next" at bounding box center [285, 131] width 39 height 16
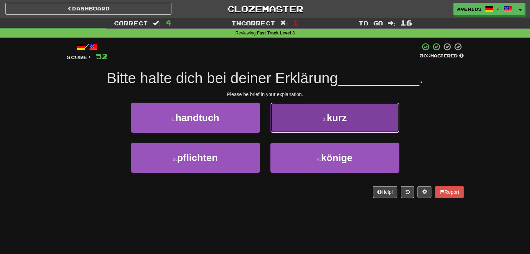
click at [316, 128] on button "2 . kurz" at bounding box center [334, 118] width 129 height 30
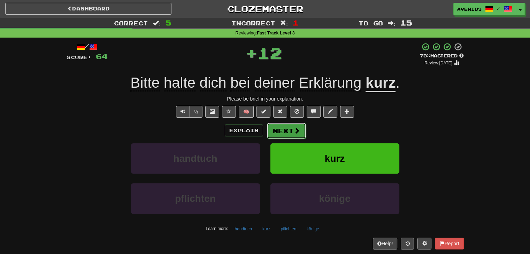
click at [291, 137] on button "Next" at bounding box center [286, 131] width 39 height 16
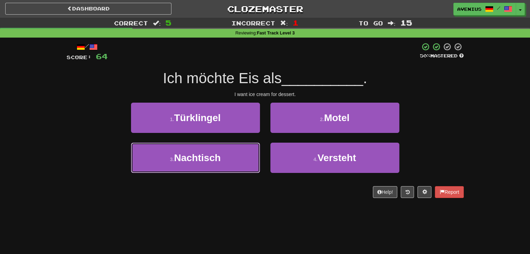
drag, startPoint x: 247, startPoint y: 156, endPoint x: 272, endPoint y: 139, distance: 30.3
click at [249, 153] on button "3 . Nachtisch" at bounding box center [195, 158] width 129 height 30
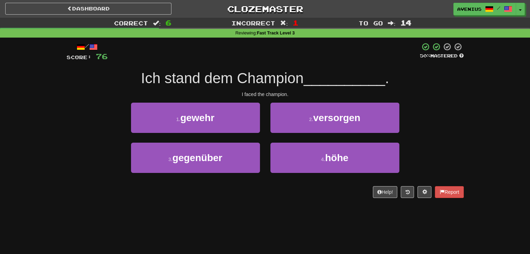
click at [265, 144] on div "4 . höhe" at bounding box center [334, 163] width 139 height 40
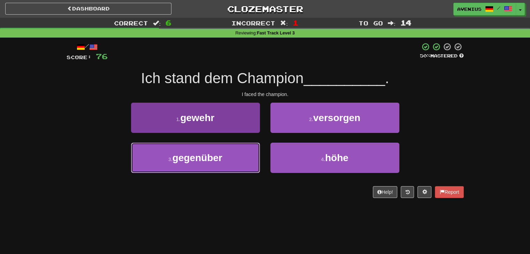
click at [244, 151] on button "3 . gegenüber" at bounding box center [195, 158] width 129 height 30
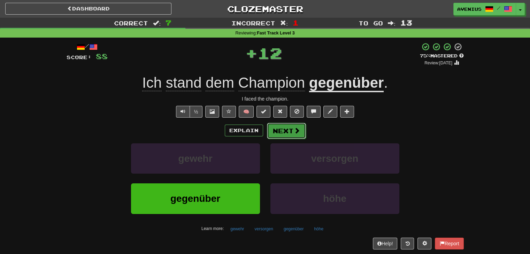
click at [278, 132] on button "Next" at bounding box center [286, 131] width 39 height 16
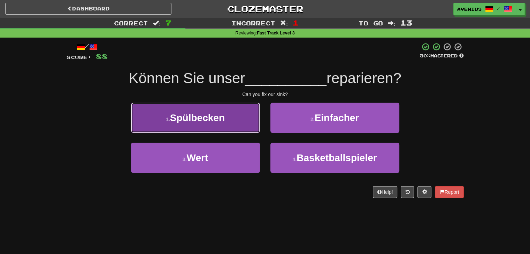
click at [252, 126] on button "1 . Spülbecken" at bounding box center [195, 118] width 129 height 30
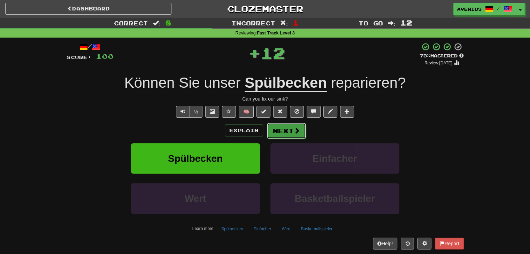
click at [288, 133] on button "Next" at bounding box center [286, 131] width 39 height 16
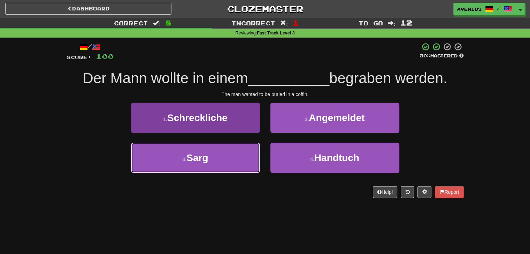
drag, startPoint x: 248, startPoint y: 158, endPoint x: 249, endPoint y: 154, distance: 4.4
click at [248, 156] on button "3 . Sarg" at bounding box center [195, 158] width 129 height 30
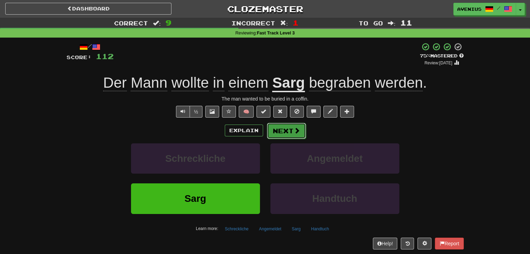
click at [288, 133] on button "Next" at bounding box center [286, 131] width 39 height 16
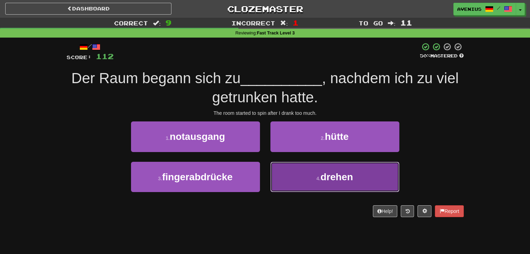
click at [305, 176] on button "4 . drehen" at bounding box center [334, 177] width 129 height 30
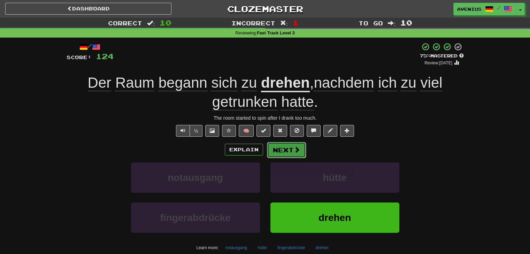
click at [294, 152] on span at bounding box center [297, 150] width 6 height 6
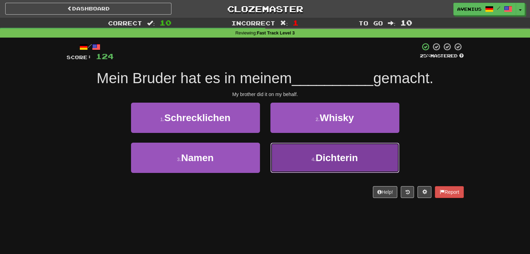
click at [281, 148] on button "4 . Dichterin" at bounding box center [334, 158] width 129 height 30
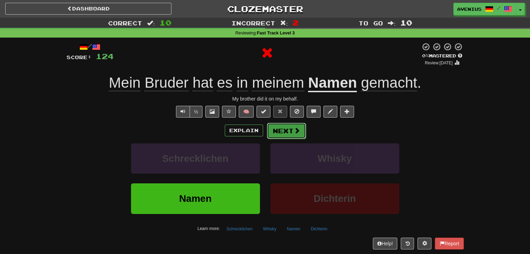
click at [279, 130] on button "Next" at bounding box center [286, 131] width 39 height 16
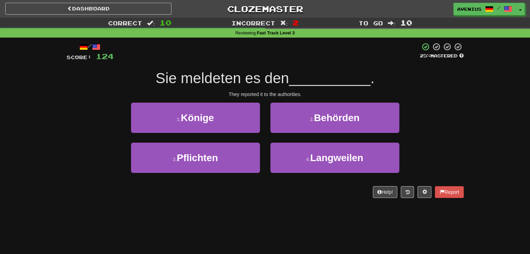
click at [270, 141] on div "2 . Behörden" at bounding box center [334, 123] width 139 height 40
click at [284, 133] on div "2 . Behörden" at bounding box center [334, 123] width 139 height 40
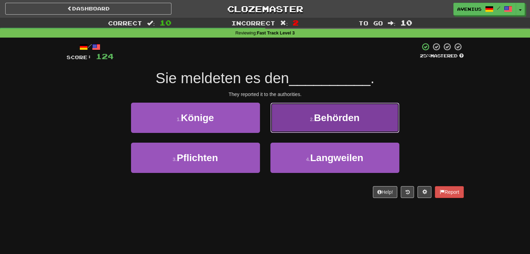
click at [288, 126] on button "2 . Behörden" at bounding box center [334, 118] width 129 height 30
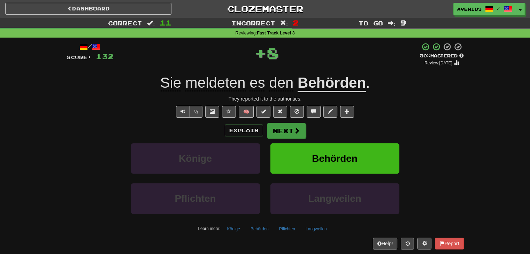
click at [279, 131] on button "Next" at bounding box center [286, 131] width 39 height 16
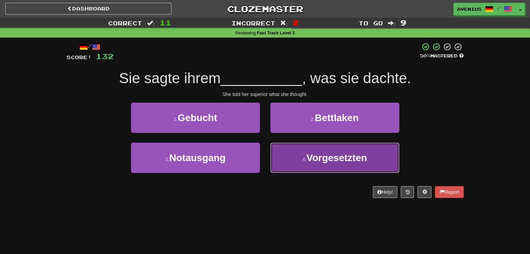
click at [291, 153] on button "4 . Vorgesetzten" at bounding box center [334, 158] width 129 height 30
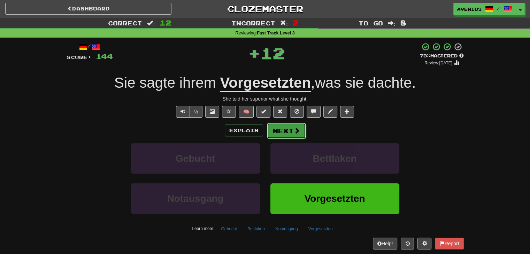
click at [282, 129] on button "Next" at bounding box center [286, 131] width 39 height 16
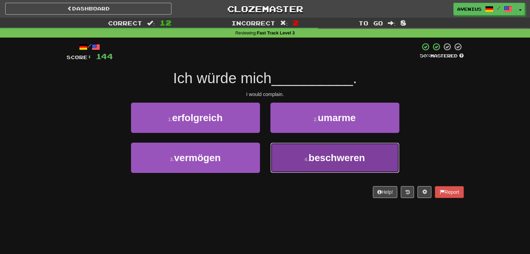
click at [271, 155] on button "4 . beschweren" at bounding box center [334, 158] width 129 height 30
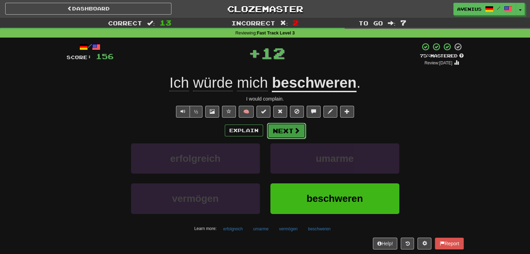
click at [273, 135] on button "Next" at bounding box center [286, 131] width 39 height 16
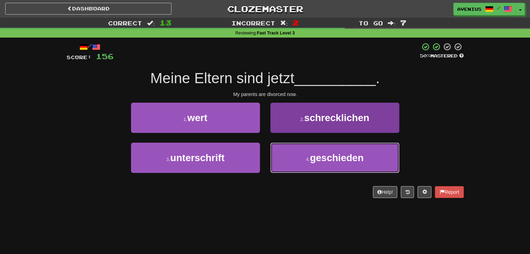
click at [288, 155] on button "4 . geschieden" at bounding box center [334, 158] width 129 height 30
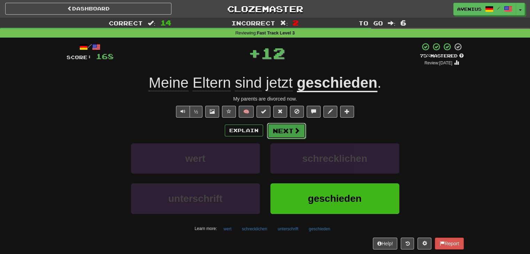
click at [282, 137] on button "Next" at bounding box center [286, 131] width 39 height 16
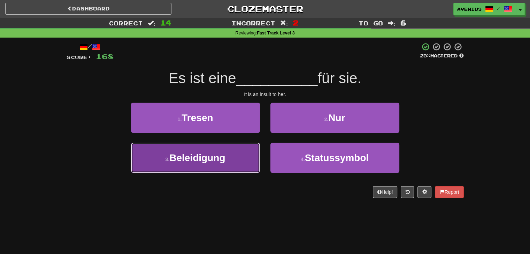
click at [244, 156] on button "3 . Beleidigung" at bounding box center [195, 158] width 129 height 30
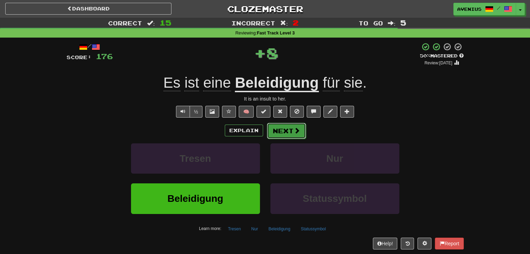
click at [286, 133] on button "Next" at bounding box center [286, 131] width 39 height 16
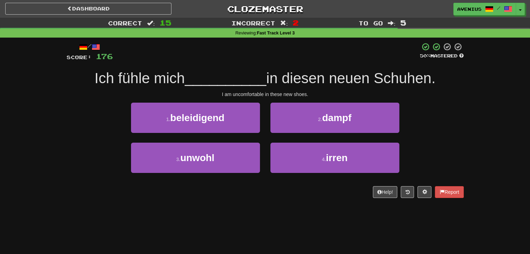
drag, startPoint x: 269, startPoint y: 144, endPoint x: 267, endPoint y: 137, distance: 7.1
click at [267, 137] on div "2 . dampf" at bounding box center [334, 123] width 139 height 40
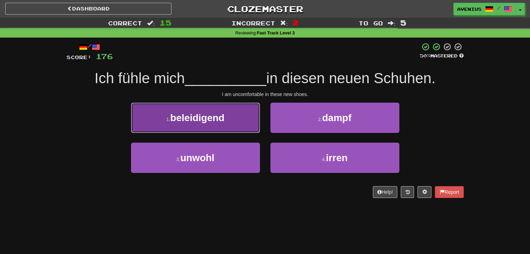
click at [254, 121] on button "1 . beleidigend" at bounding box center [195, 118] width 129 height 30
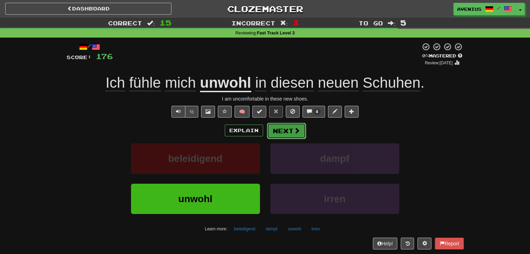
click at [285, 130] on button "Next" at bounding box center [286, 131] width 39 height 16
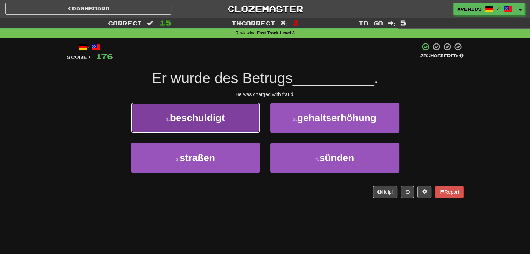
click at [250, 124] on button "1 . beschuldigt" at bounding box center [195, 118] width 129 height 30
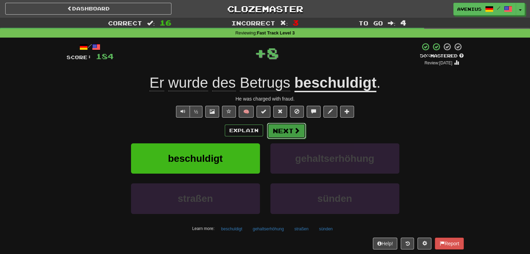
click at [292, 130] on button "Next" at bounding box center [286, 131] width 39 height 16
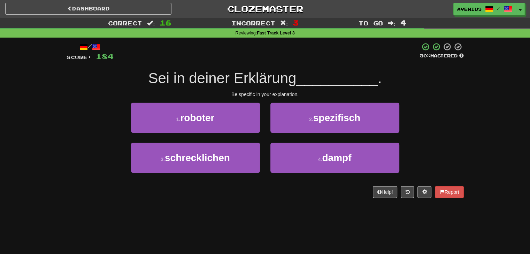
click at [266, 139] on div "2 . spezifisch" at bounding box center [334, 123] width 139 height 40
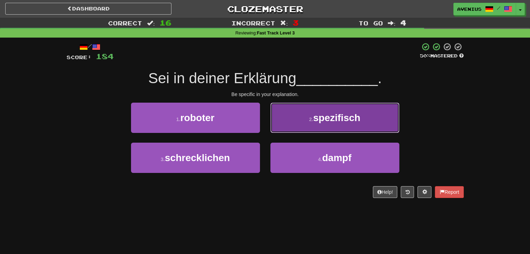
click at [284, 126] on button "2 . spezifisch" at bounding box center [334, 118] width 129 height 30
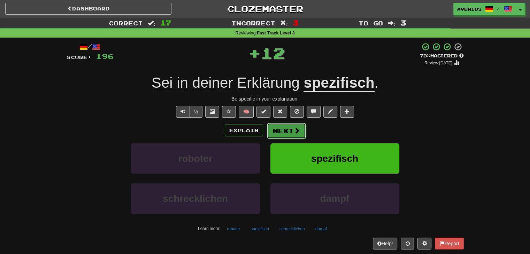
click at [280, 133] on button "Next" at bounding box center [286, 131] width 39 height 16
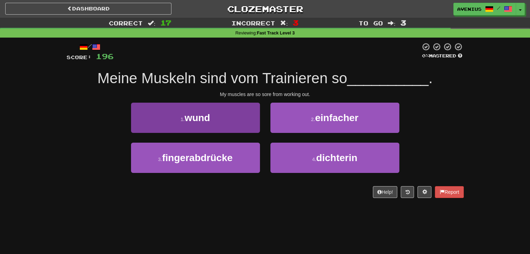
click at [259, 126] on div "1 . wund" at bounding box center [195, 123] width 139 height 40
click at [247, 115] on button "1 . wund" at bounding box center [195, 118] width 129 height 30
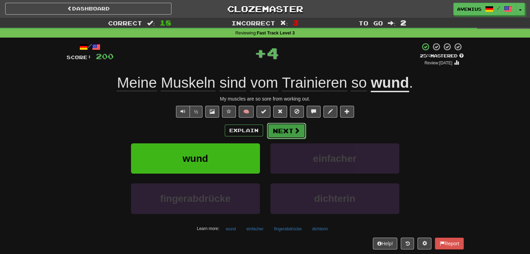
click at [290, 133] on button "Next" at bounding box center [286, 131] width 39 height 16
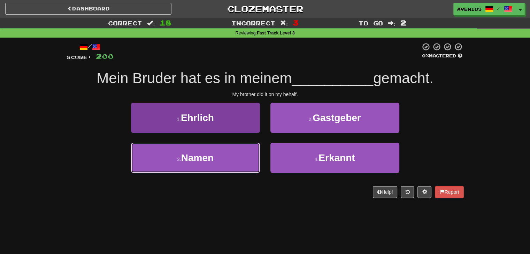
click at [241, 161] on button "3 . Namen" at bounding box center [195, 158] width 129 height 30
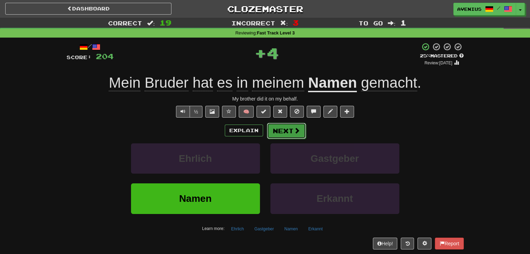
click at [278, 135] on button "Next" at bounding box center [286, 131] width 39 height 16
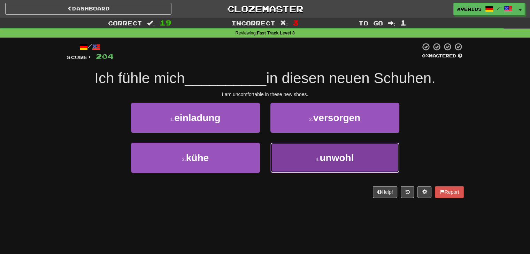
click at [281, 151] on button "4 . unwohl" at bounding box center [334, 158] width 129 height 30
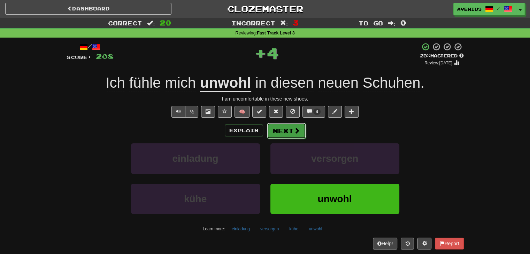
click at [281, 134] on button "Next" at bounding box center [286, 131] width 39 height 16
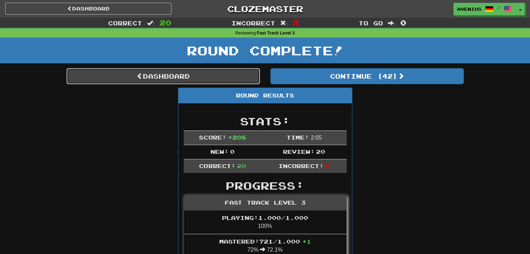
click at [240, 79] on link "Dashboard" at bounding box center [163, 76] width 193 height 16
